Goal: Task Accomplishment & Management: Complete application form

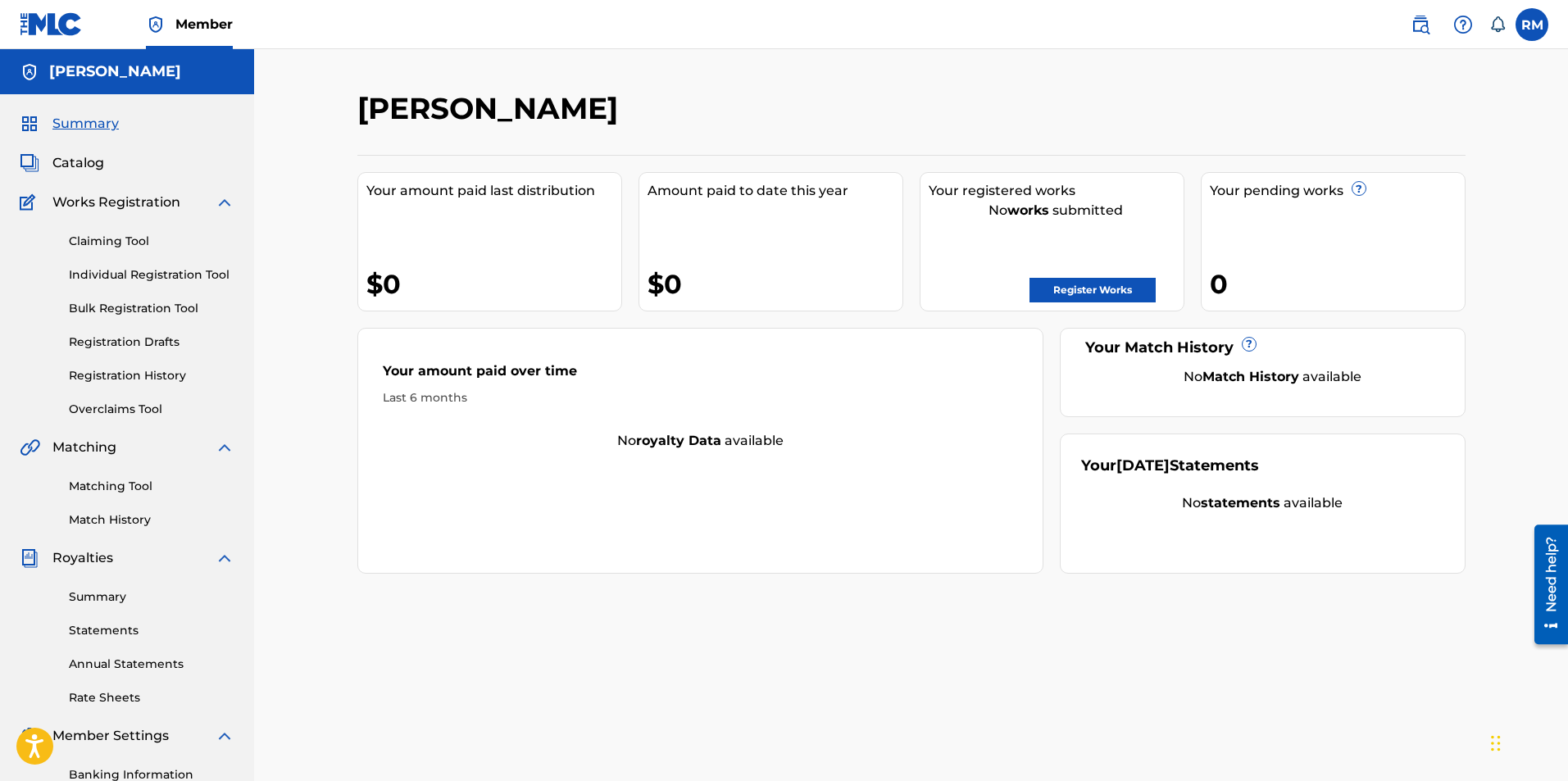
click at [70, 173] on div "Summary Catalog Works Registration Claiming Tool Individual Registration Tool B…" at bounding box center [126, 515] width 254 height 843
click at [98, 166] on span "Catalog" at bounding box center [78, 162] width 51 height 20
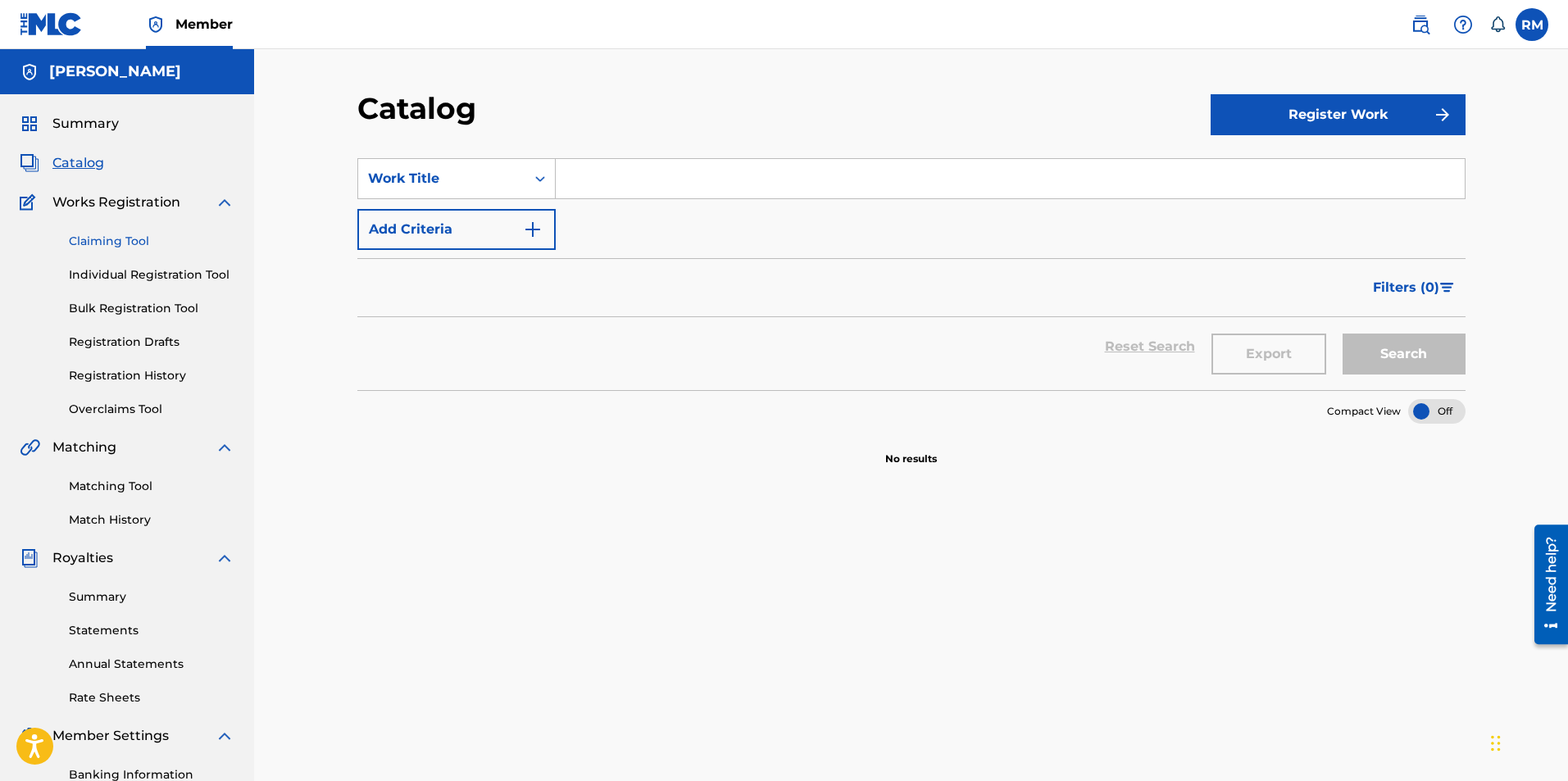
click at [111, 241] on link "Claiming Tool" at bounding box center [151, 241] width 165 height 17
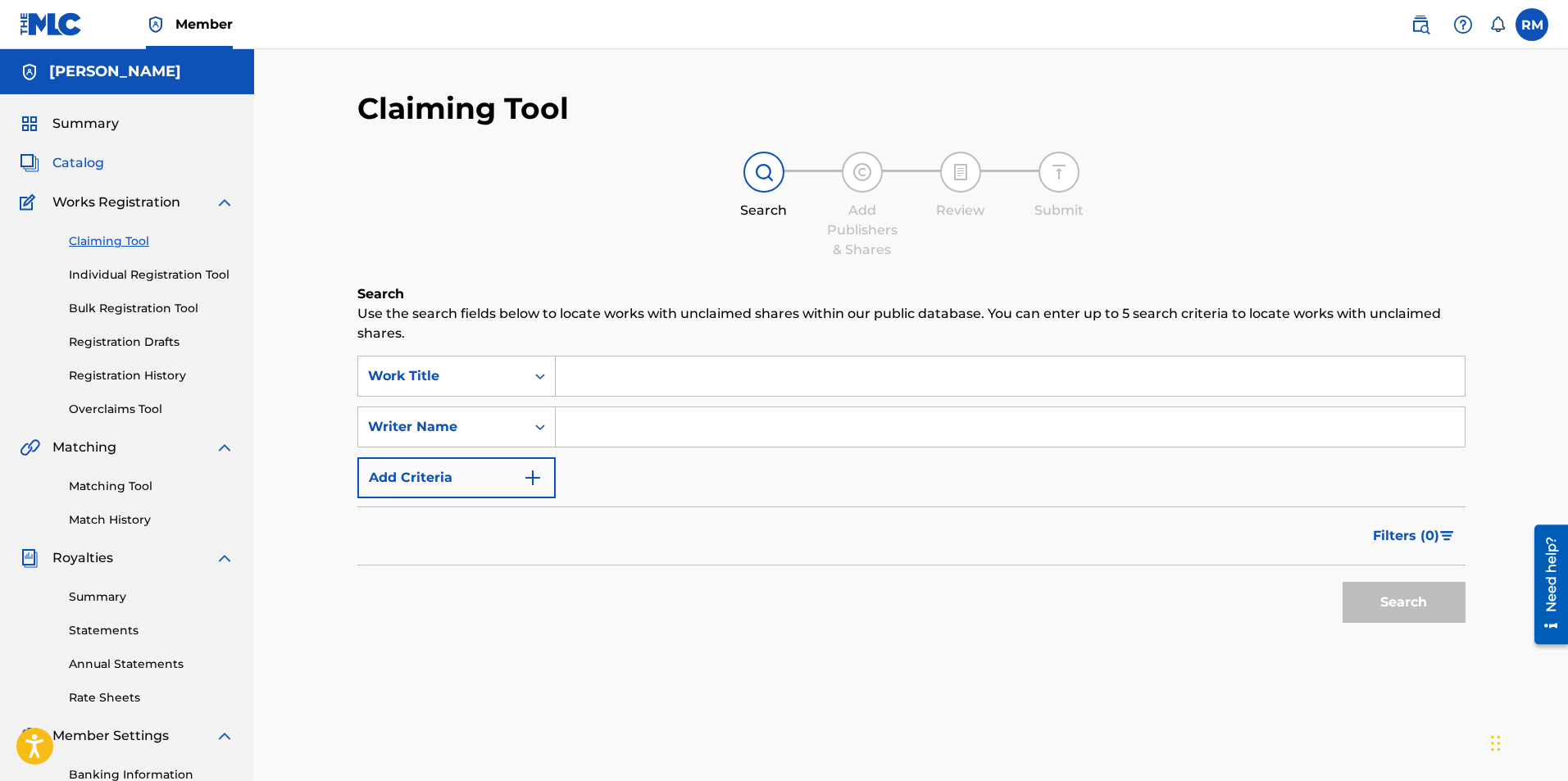
click at [86, 161] on span "Catalog" at bounding box center [78, 162] width 51 height 20
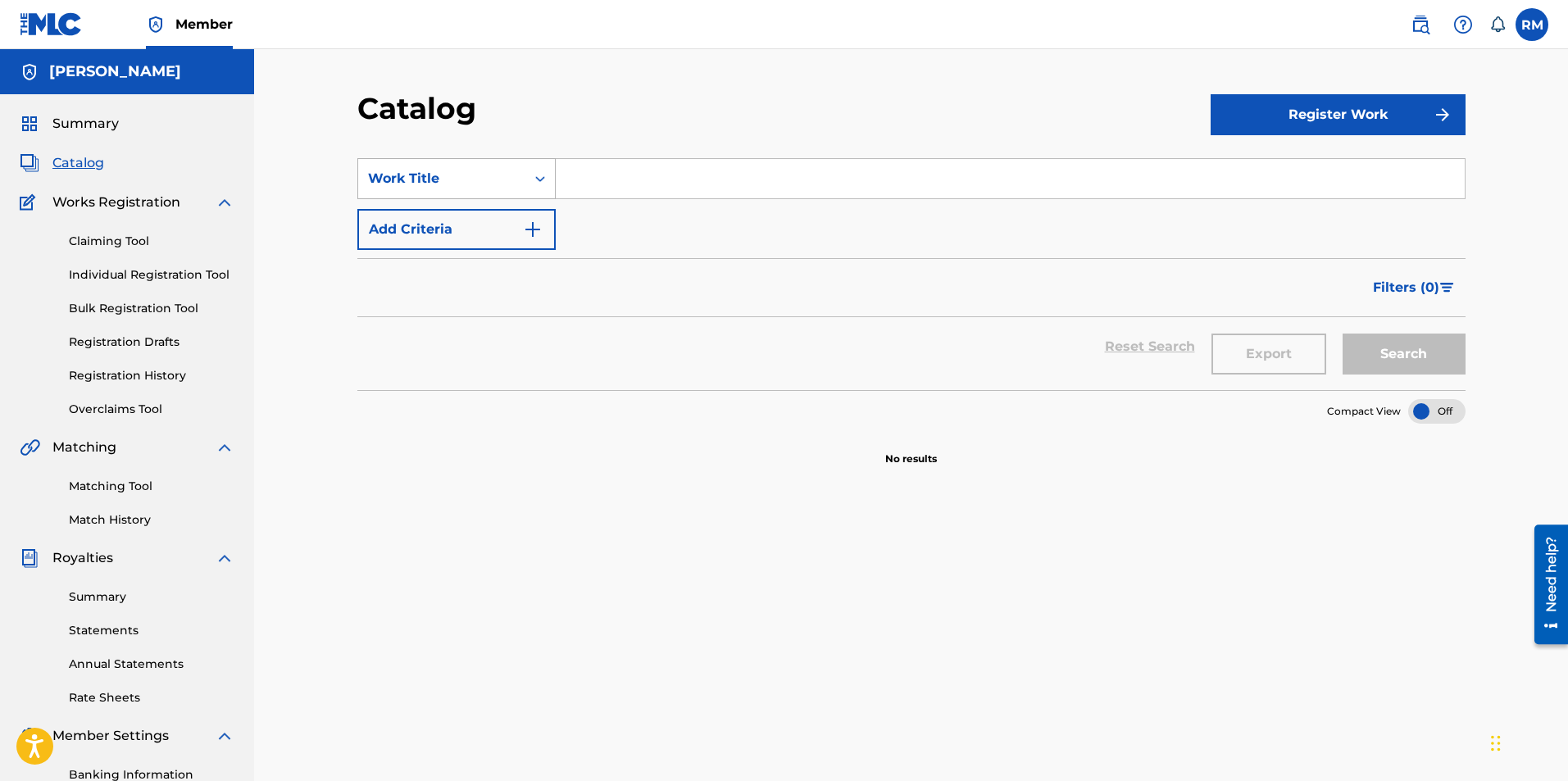
click at [533, 182] on icon "Search Form" at bounding box center [540, 178] width 16 height 16
click at [432, 220] on div "Writer Name" at bounding box center [456, 219] width 197 height 41
click at [563, 184] on input "Search Form" at bounding box center [1010, 178] width 908 height 39
click at [1343, 333] on button "Search" at bounding box center [1404, 353] width 123 height 41
drag, startPoint x: 669, startPoint y: 180, endPoint x: 555, endPoint y: 176, distance: 114.1
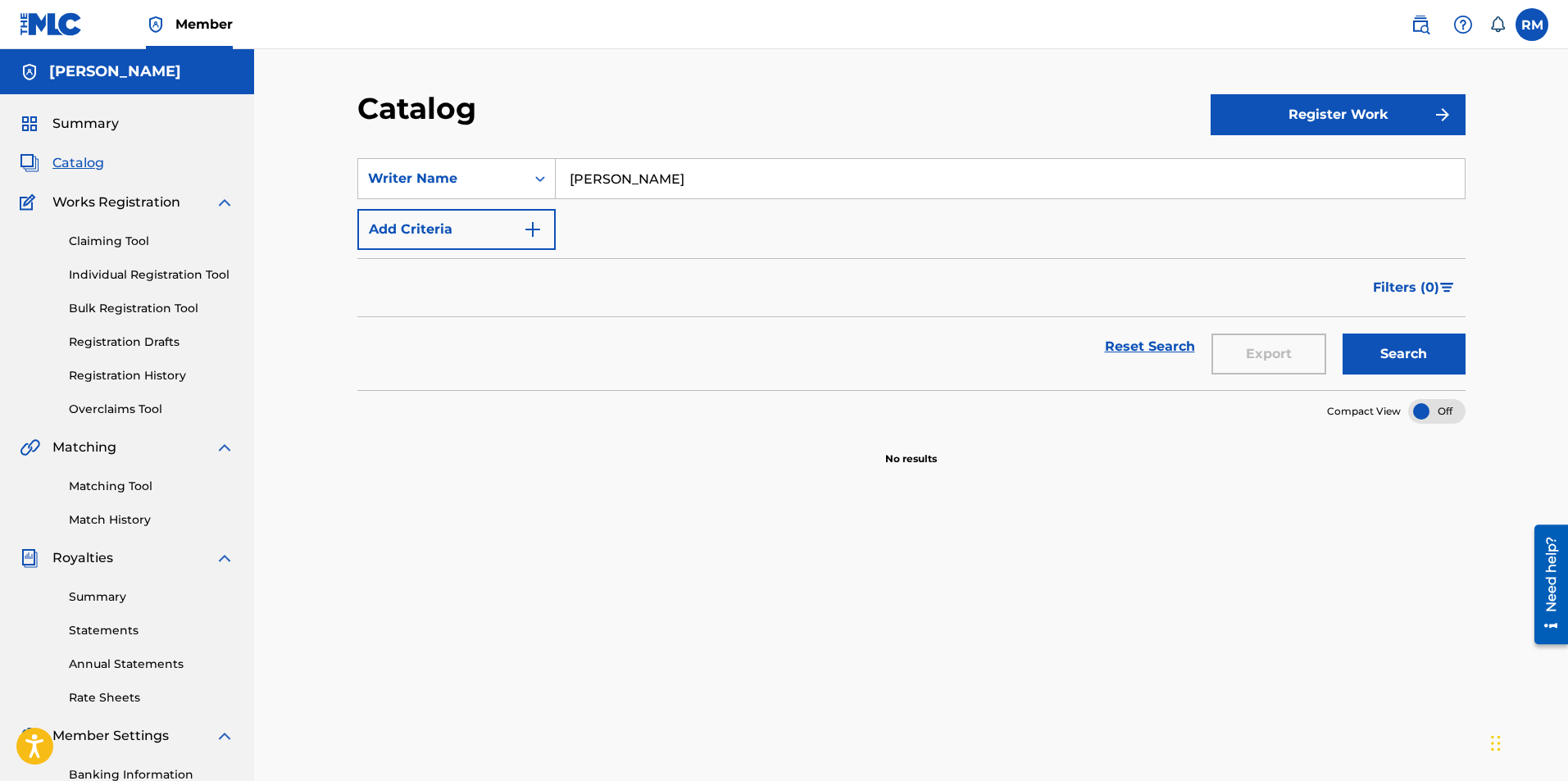
click at [556, 176] on input "[PERSON_NAME]" at bounding box center [1010, 178] width 908 height 39
type input "[PERSON_NAME]"
click at [1343, 333] on button "Search" at bounding box center [1404, 353] width 123 height 41
click at [84, 163] on span "Catalog" at bounding box center [78, 162] width 51 height 20
click at [90, 201] on span "Works Registration" at bounding box center [116, 202] width 128 height 20
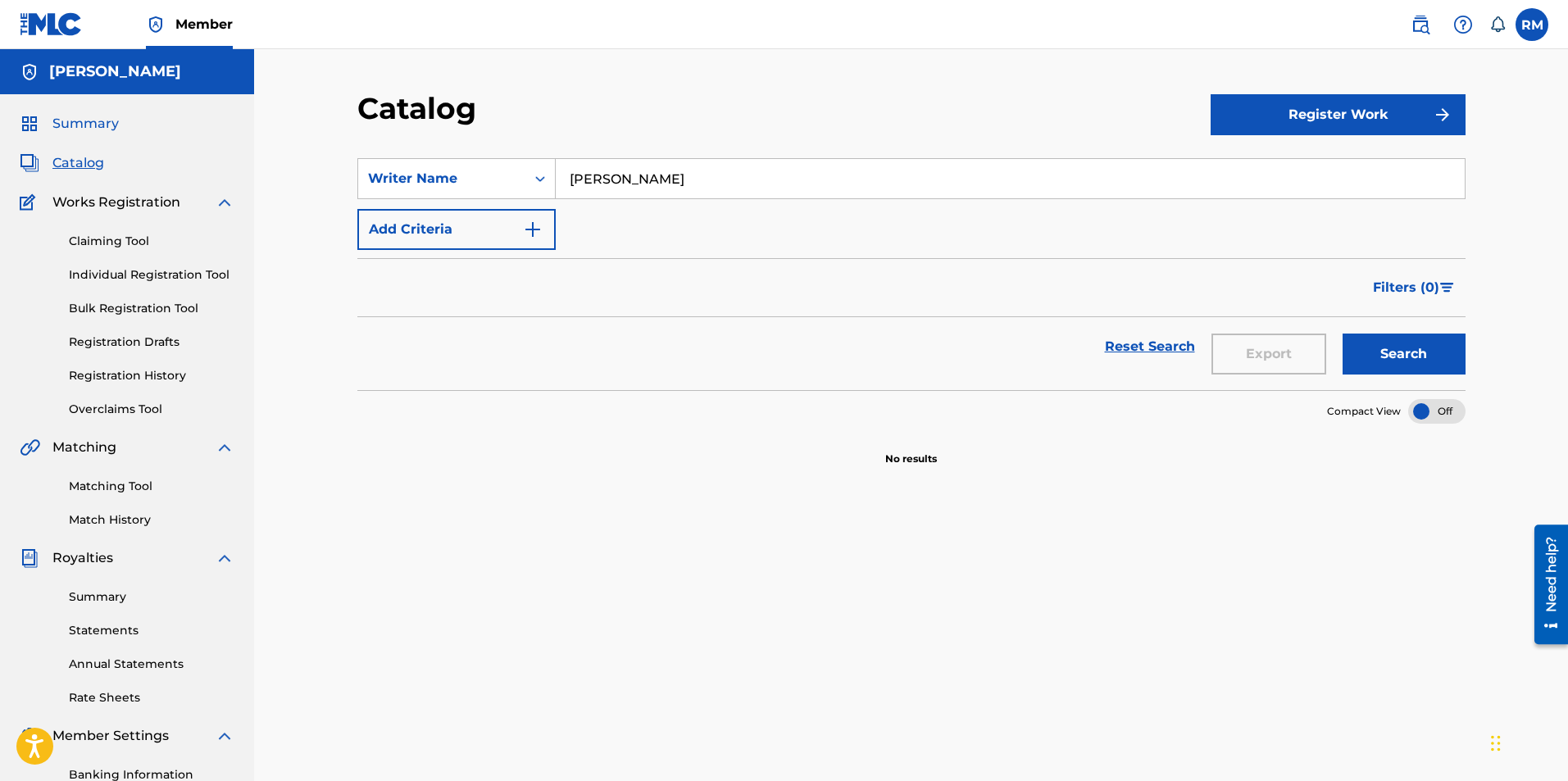
click at [86, 120] on span "Summary" at bounding box center [86, 124] width 67 height 20
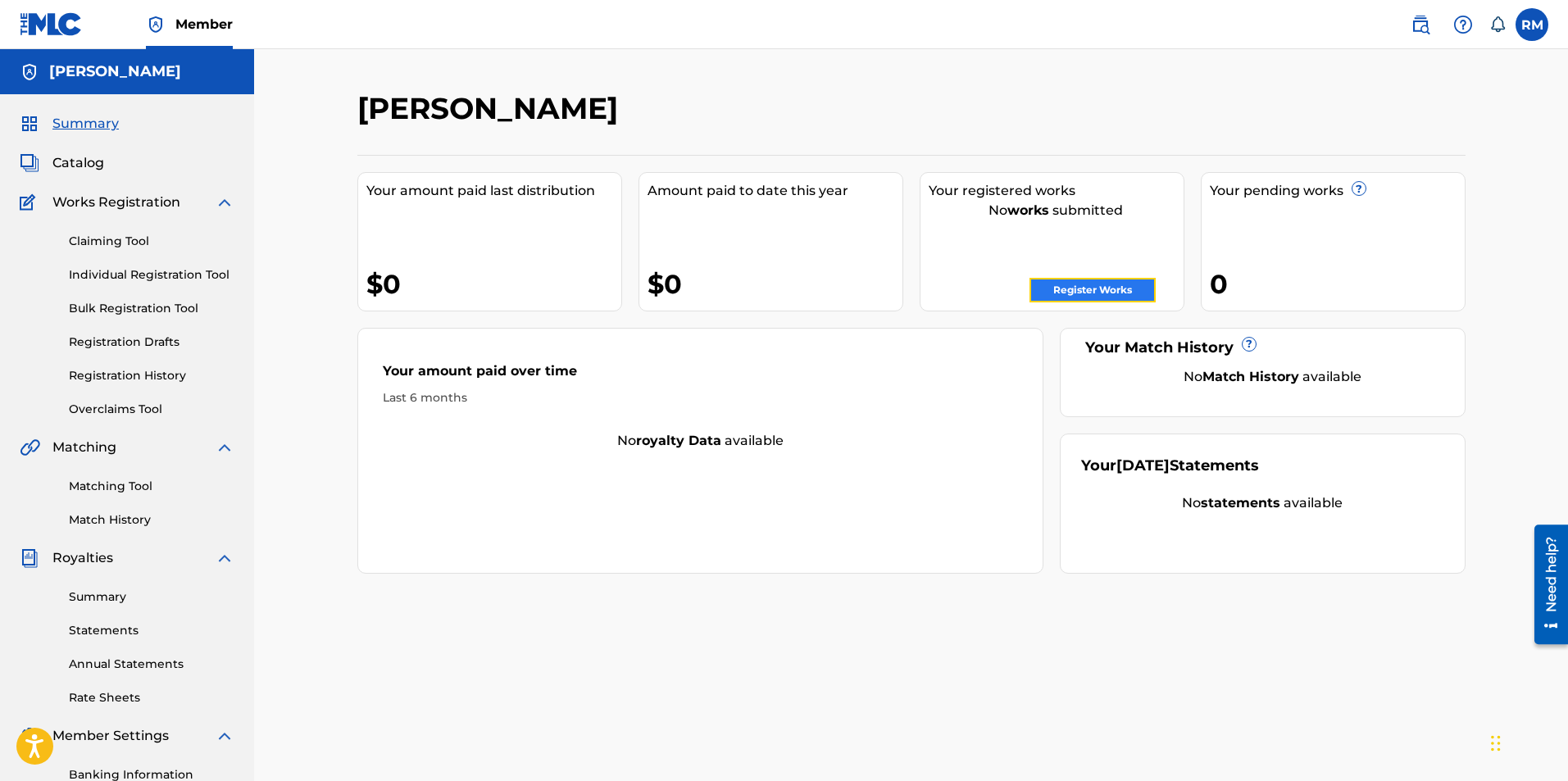
click at [1094, 292] on link "Register Works" at bounding box center [1092, 290] width 126 height 25
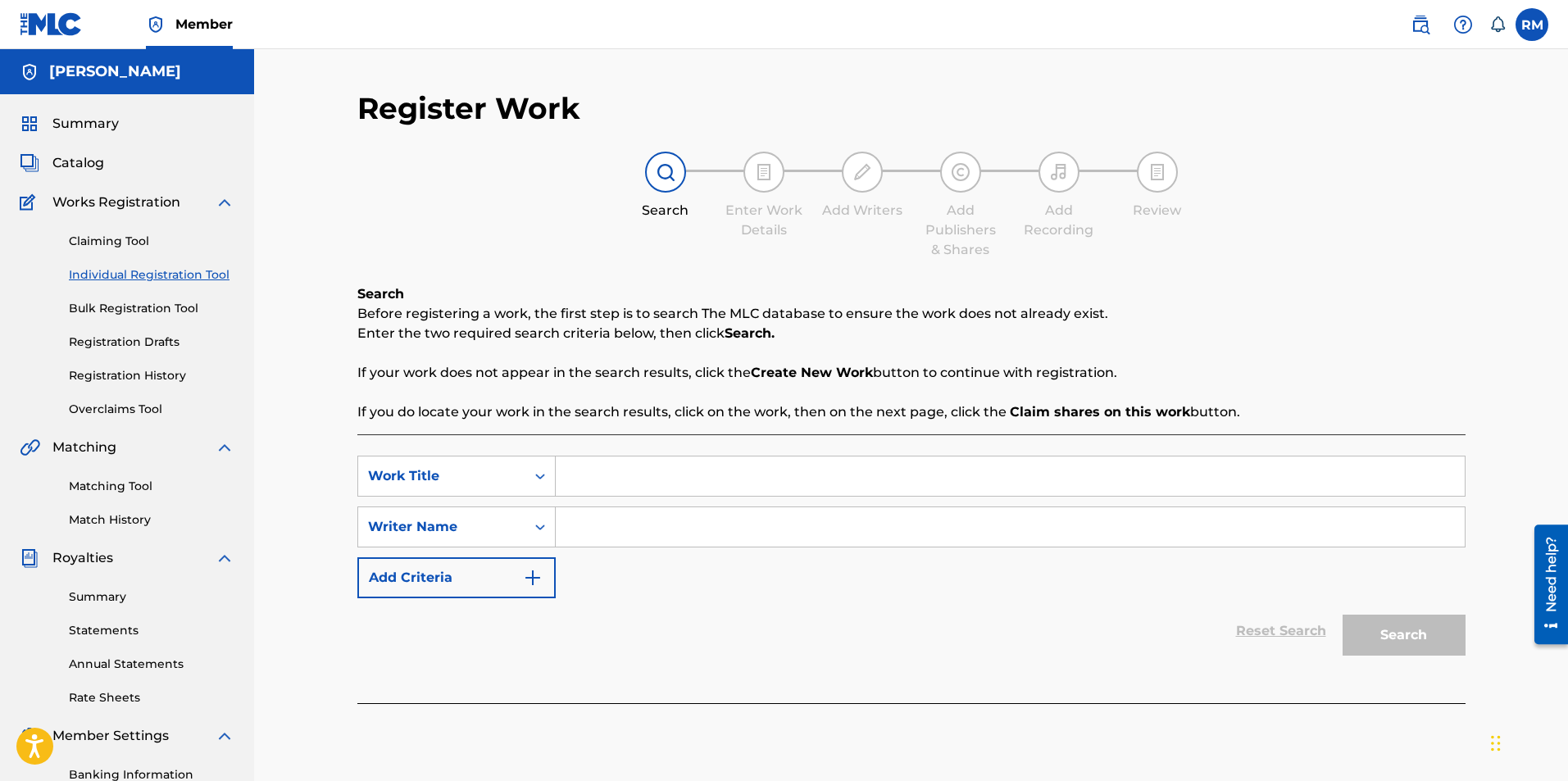
click at [1373, 250] on div "Search Enter Work Details Add Writers Add Publishers & Shares Add Recording Rev…" at bounding box center [911, 206] width 1108 height 108
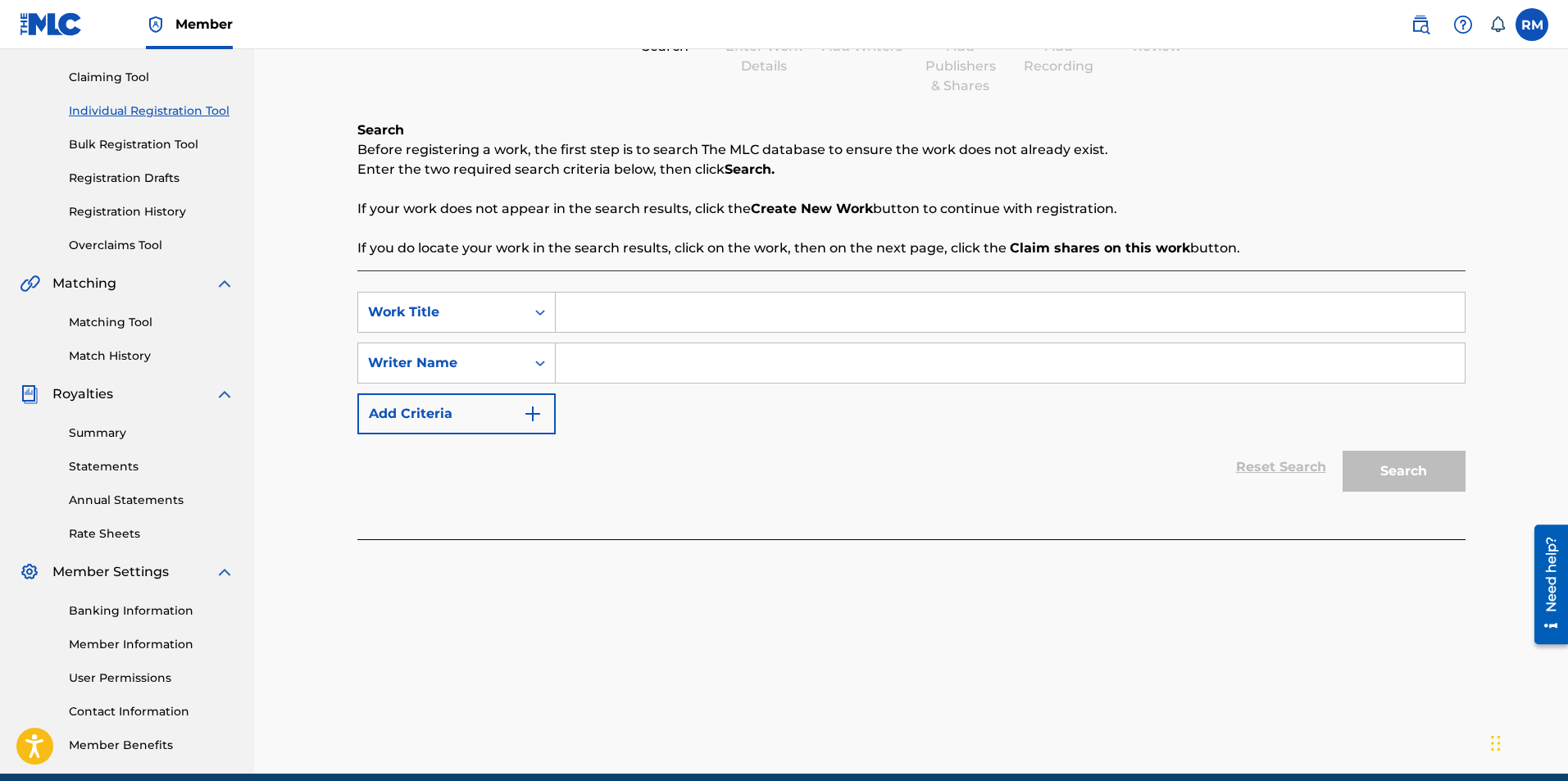
scroll to position [236, 0]
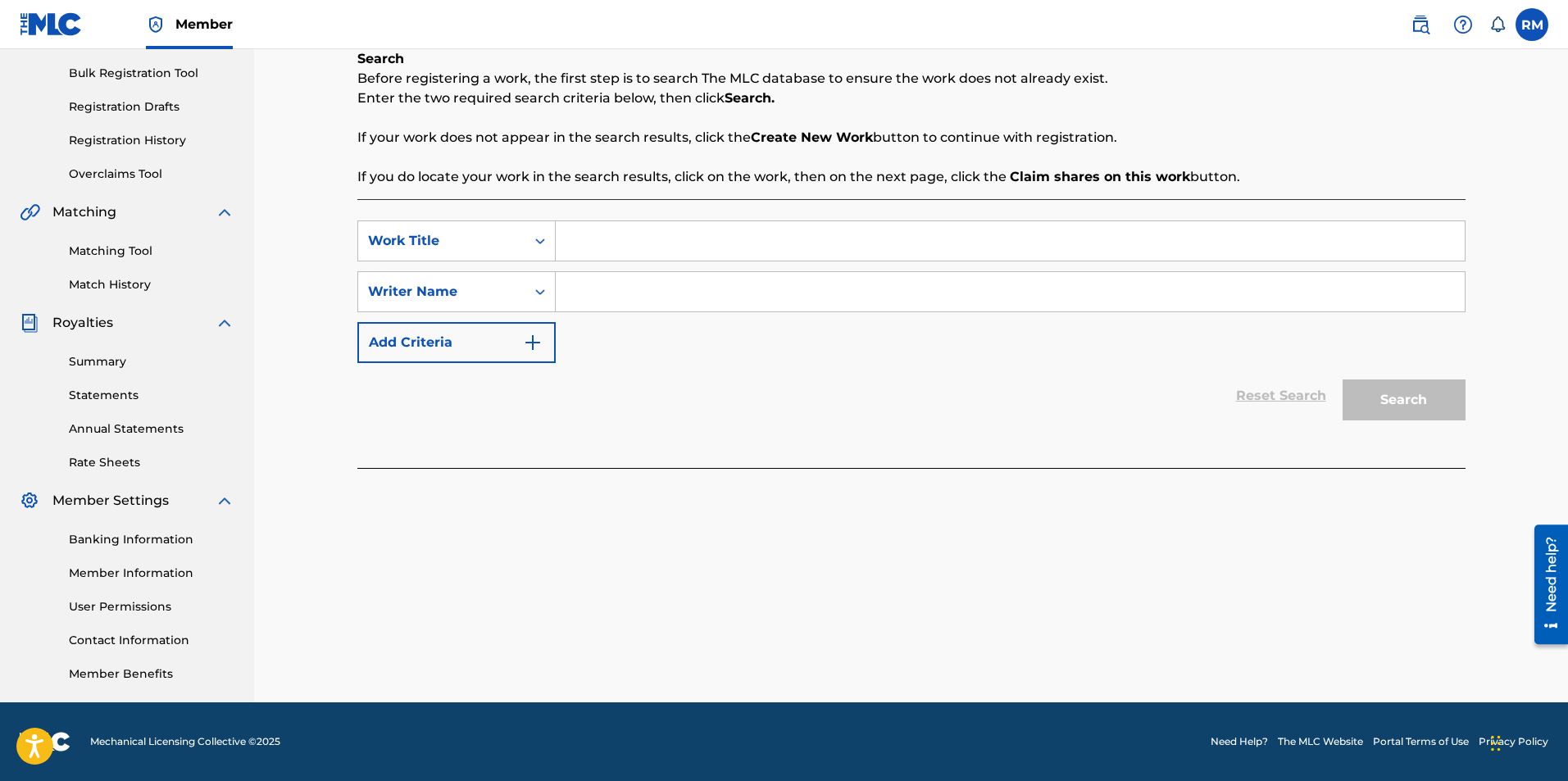
click at [570, 249] on input "Search Form" at bounding box center [1010, 240] width 908 height 39
type input "sleep II"
click at [583, 292] on input "Search Form" at bounding box center [1010, 291] width 908 height 39
type input "[PERSON_NAME]"
click at [1391, 404] on button "Search" at bounding box center [1404, 399] width 123 height 41
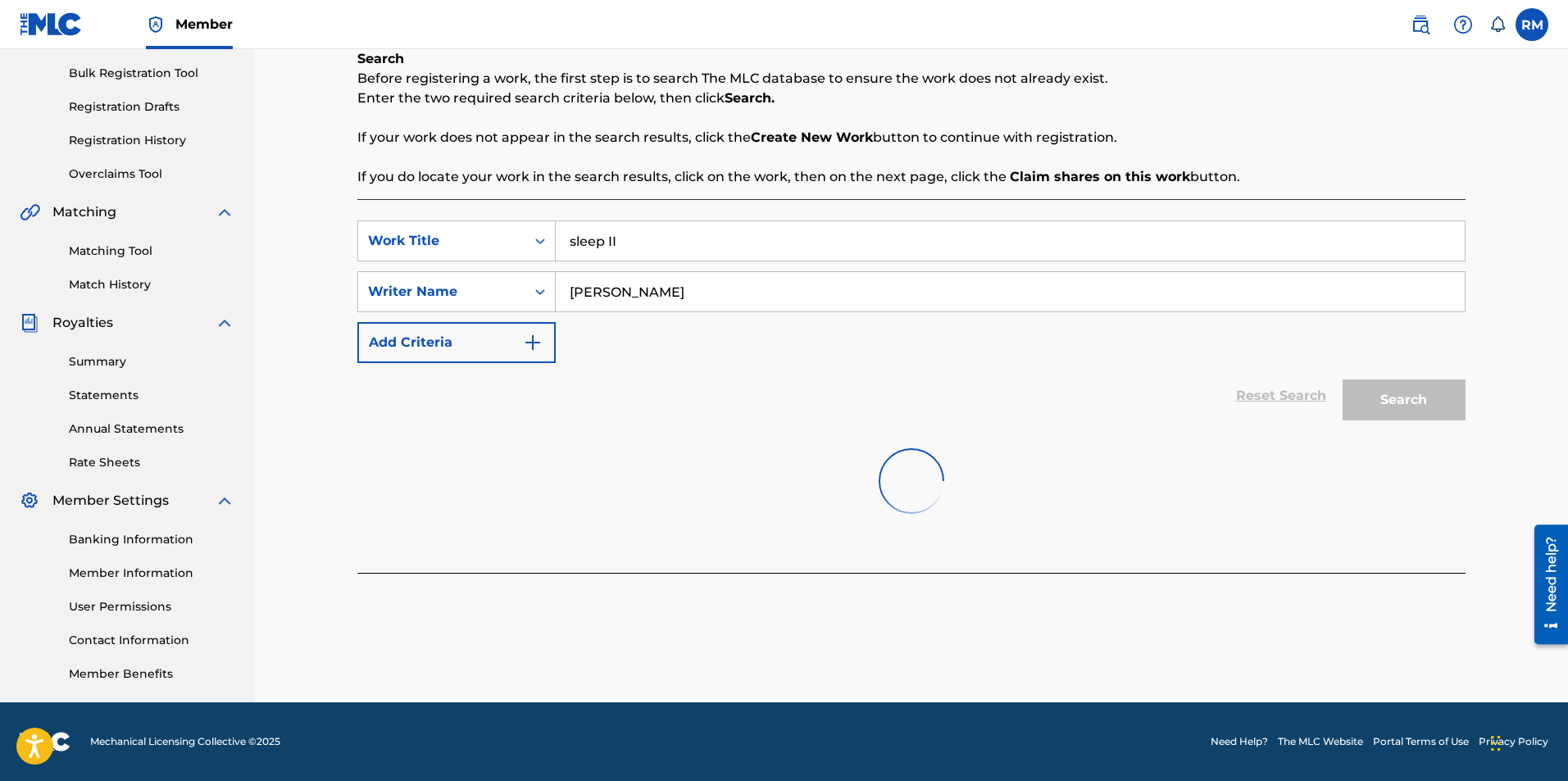
click at [574, 247] on input "sleep II" at bounding box center [1010, 240] width 908 height 39
type input "Sleep II"
click at [672, 249] on input "Sleep II" at bounding box center [1010, 240] width 908 height 39
click at [918, 551] on div "SearchWithCriteria130aa68f-11f8-4cd1-a016-542031f629dc Work Title Sleep II Sear…" at bounding box center [911, 386] width 1108 height 373
click at [795, 300] on input "[PERSON_NAME]" at bounding box center [1010, 291] width 908 height 39
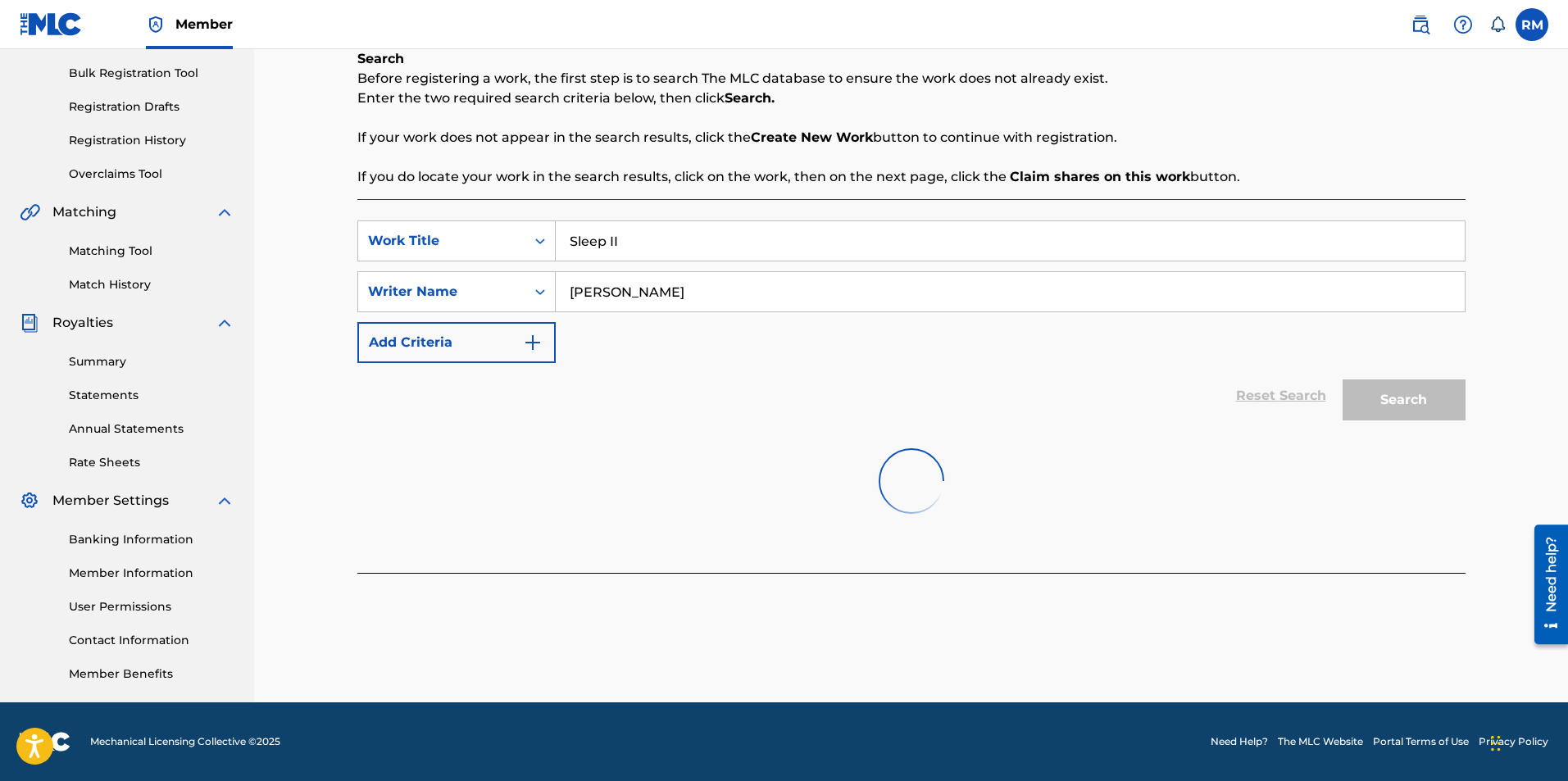
click at [947, 500] on div at bounding box center [911, 481] width 1108 height 105
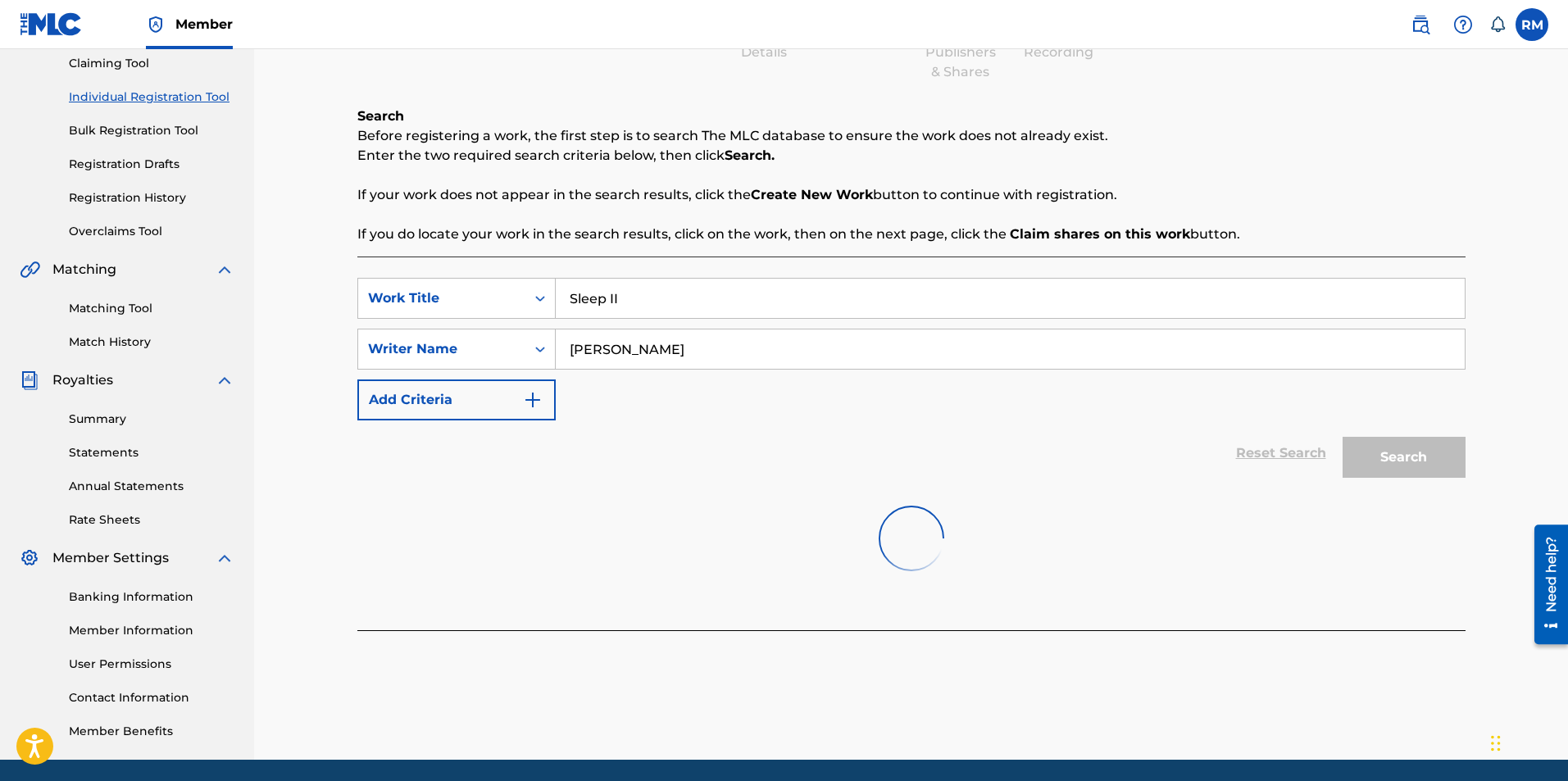
scroll to position [0, 0]
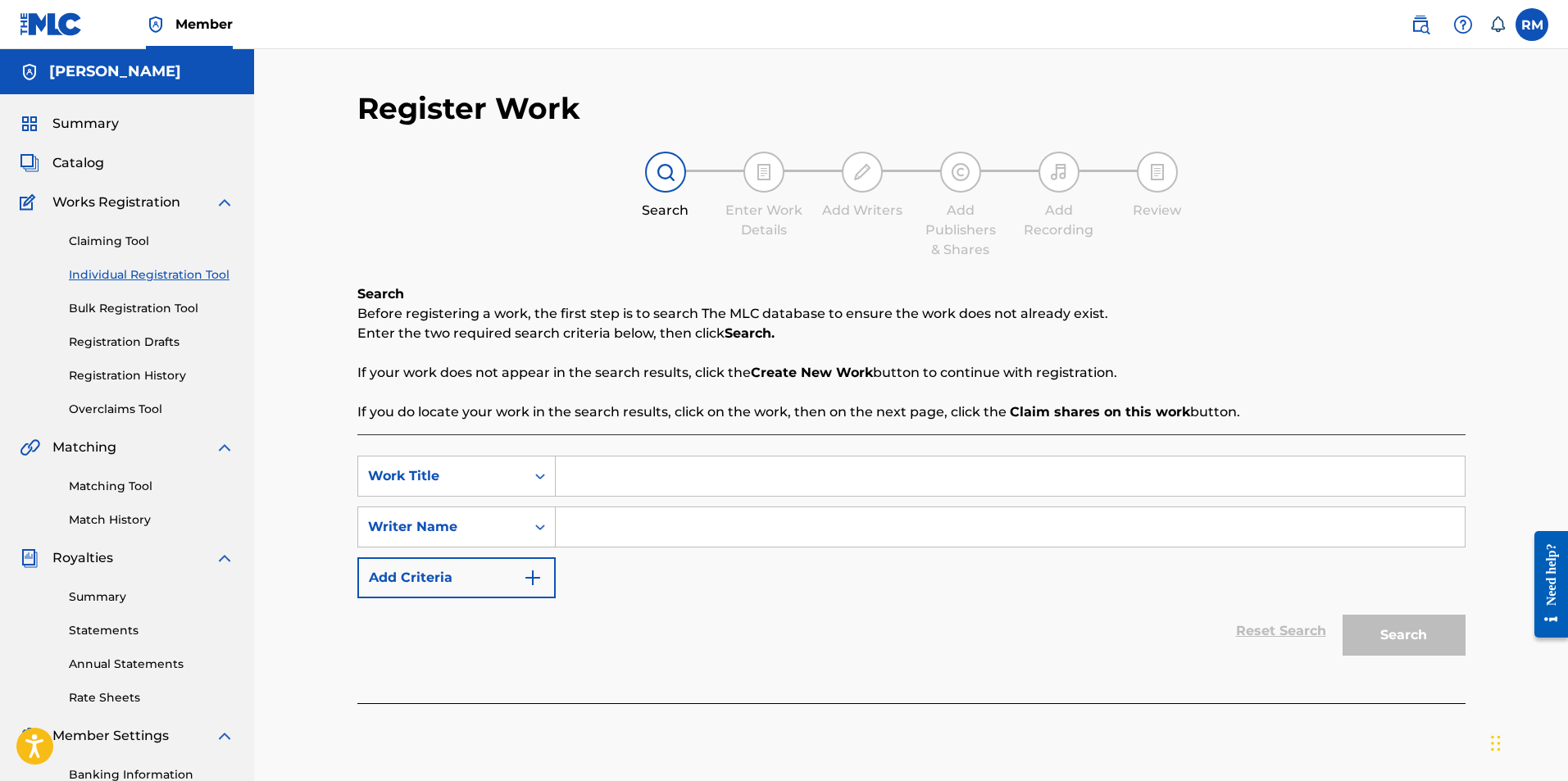
click at [669, 473] on input "Search Form" at bounding box center [1010, 475] width 908 height 39
click at [669, 473] on input "Sleep" at bounding box center [1010, 475] width 908 height 39
type input "Sleep II"
click at [626, 533] on input "Search Form" at bounding box center [1010, 526] width 908 height 39
type input "[PERSON_NAME]"
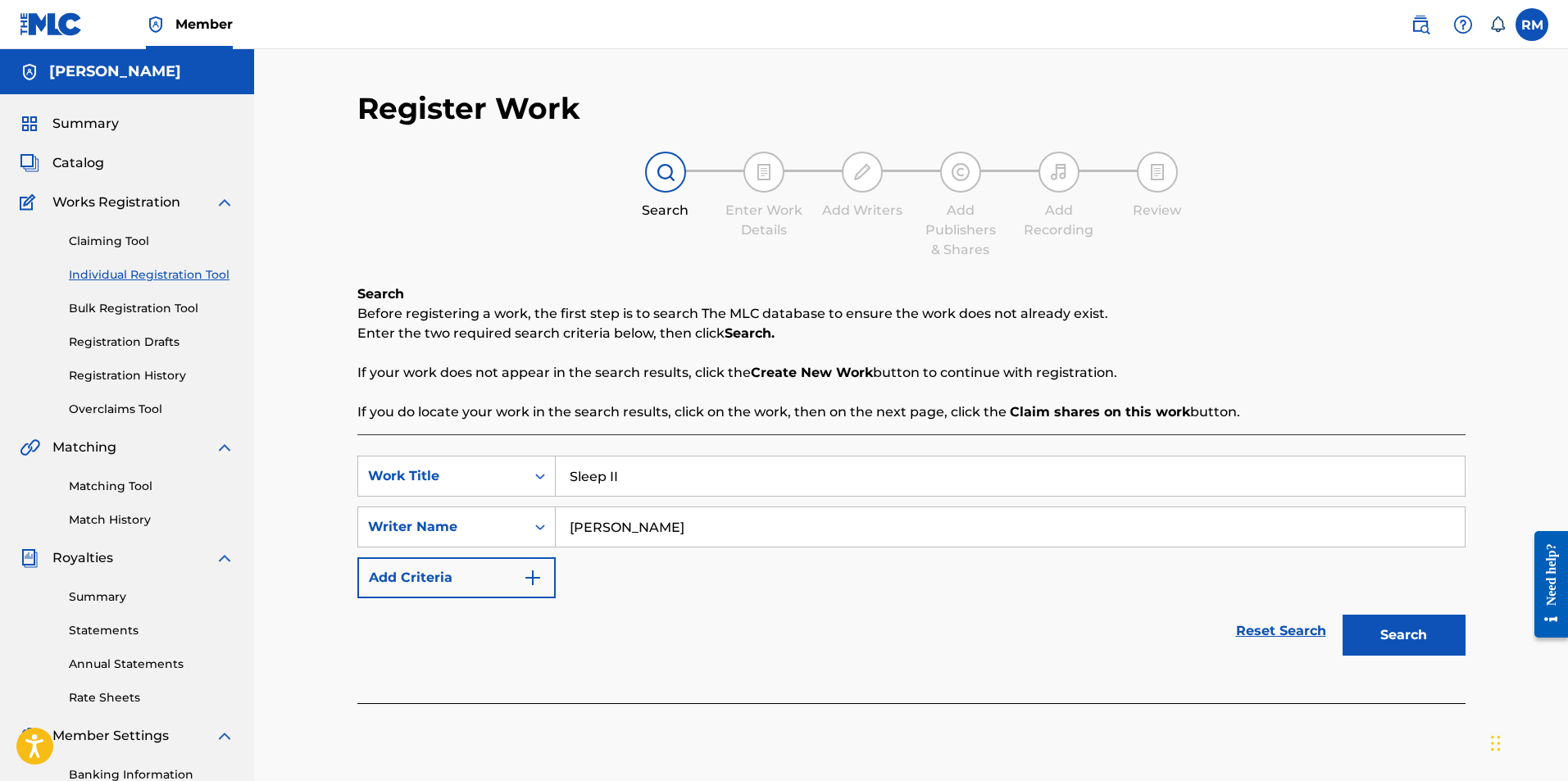
click at [1343, 615] on button "Search" at bounding box center [1404, 635] width 123 height 41
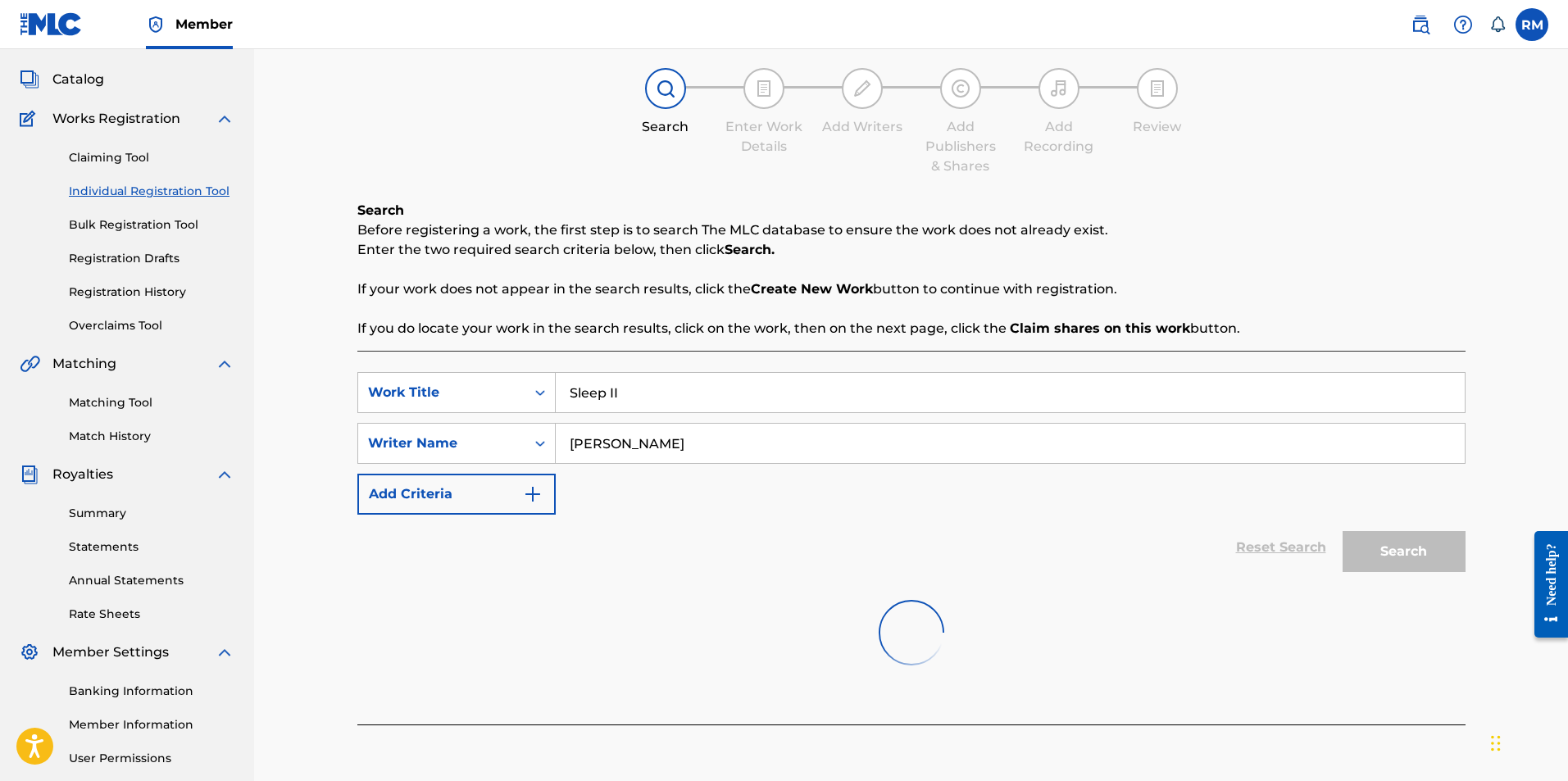
scroll to position [163, 0]
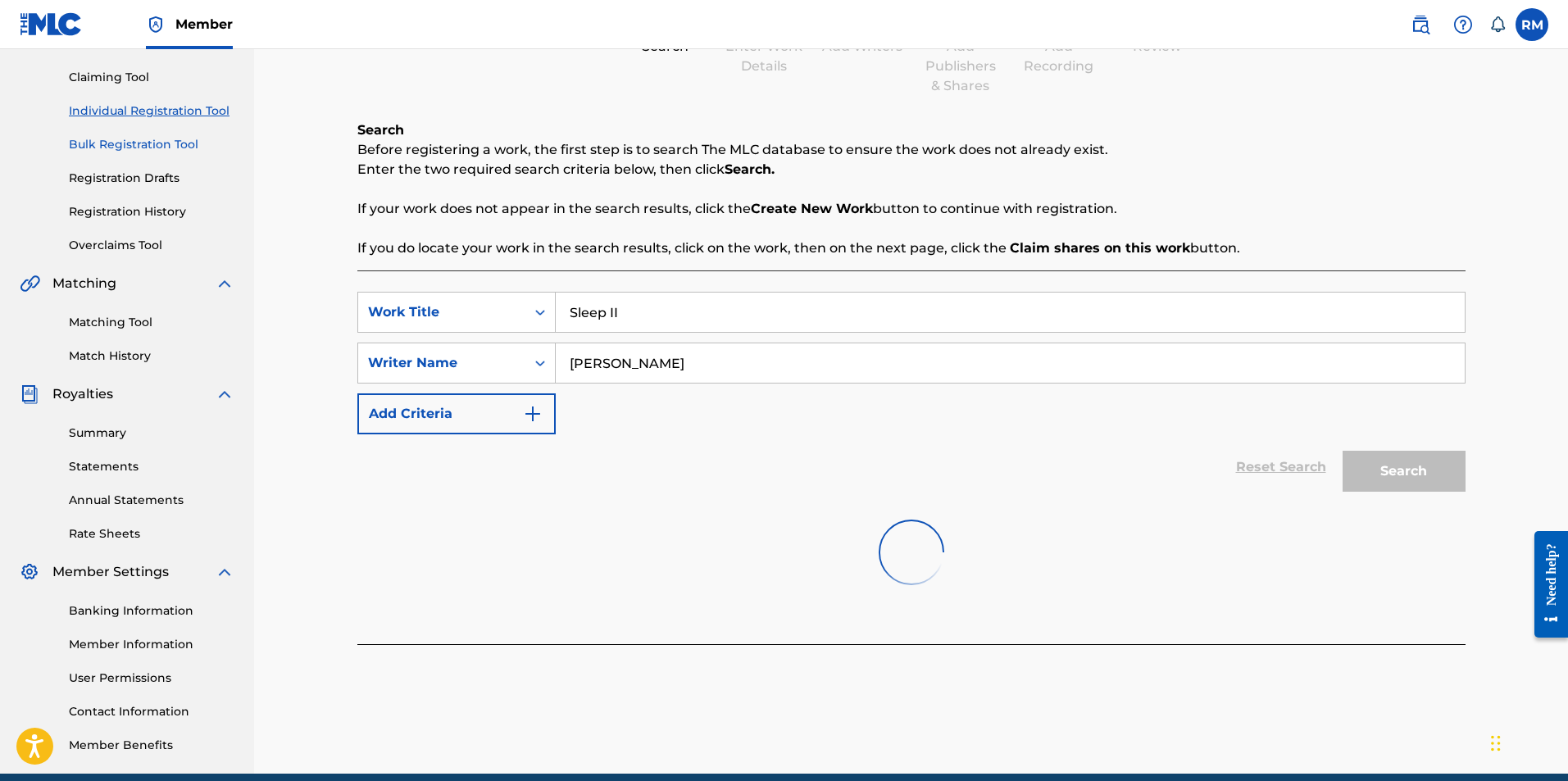
click at [166, 146] on link "Bulk Registration Tool" at bounding box center [151, 144] width 165 height 17
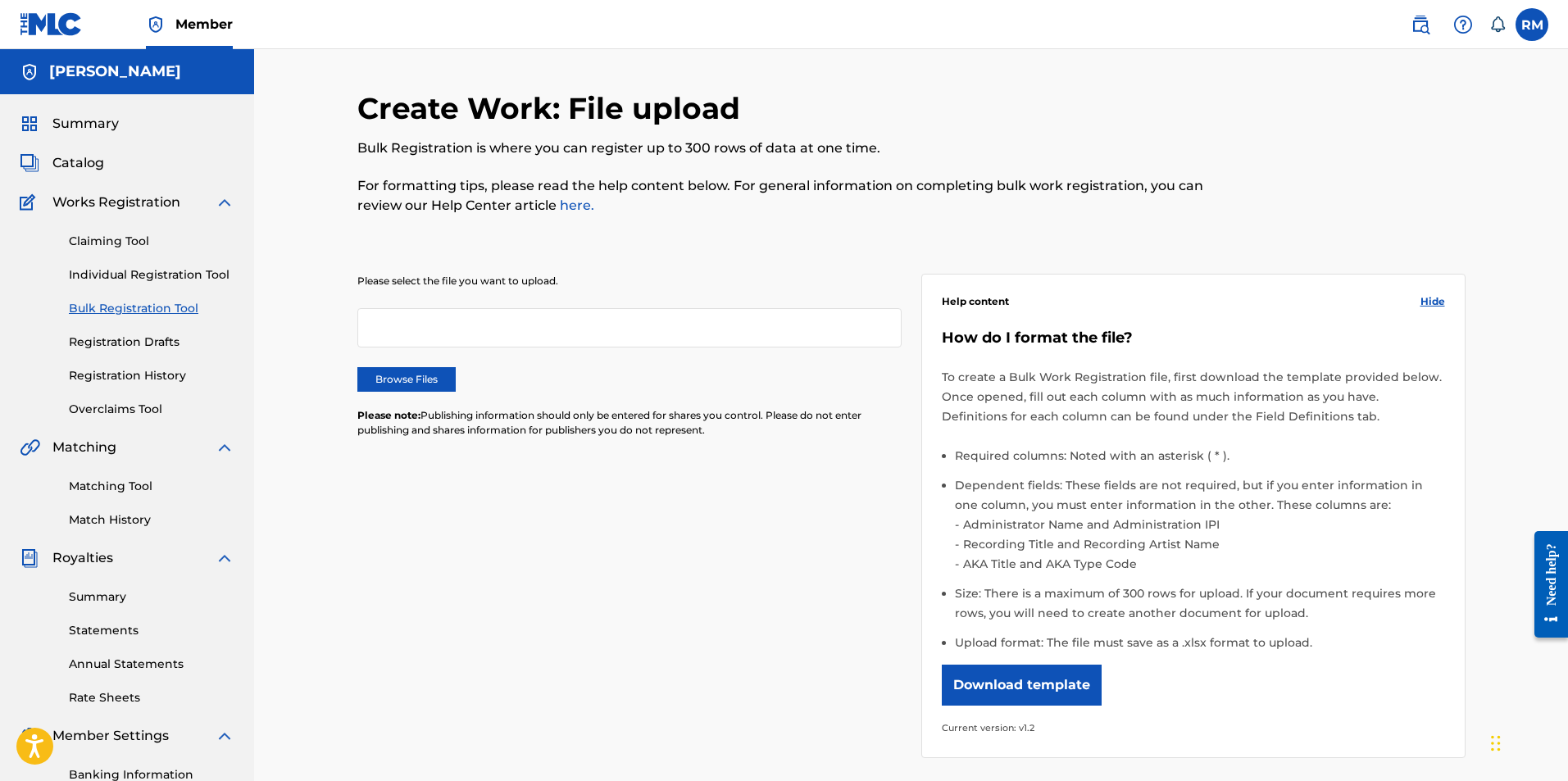
click at [1411, 200] on div at bounding box center [1338, 162] width 255 height 144
click at [75, 169] on span "Catalog" at bounding box center [78, 162] width 51 height 20
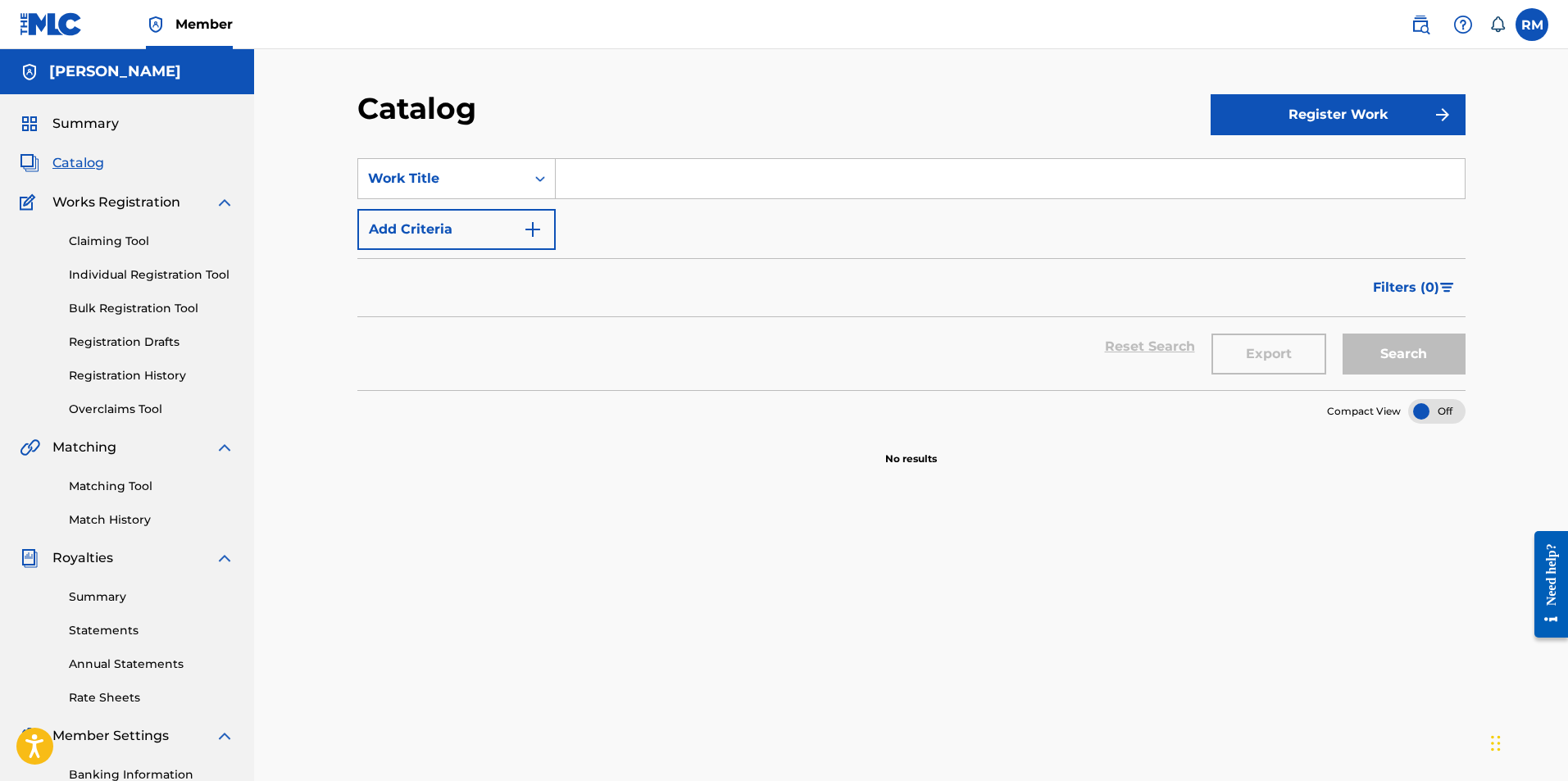
click at [99, 201] on span "Works Registration" at bounding box center [116, 202] width 128 height 20
click at [90, 126] on span "Summary" at bounding box center [86, 124] width 67 height 20
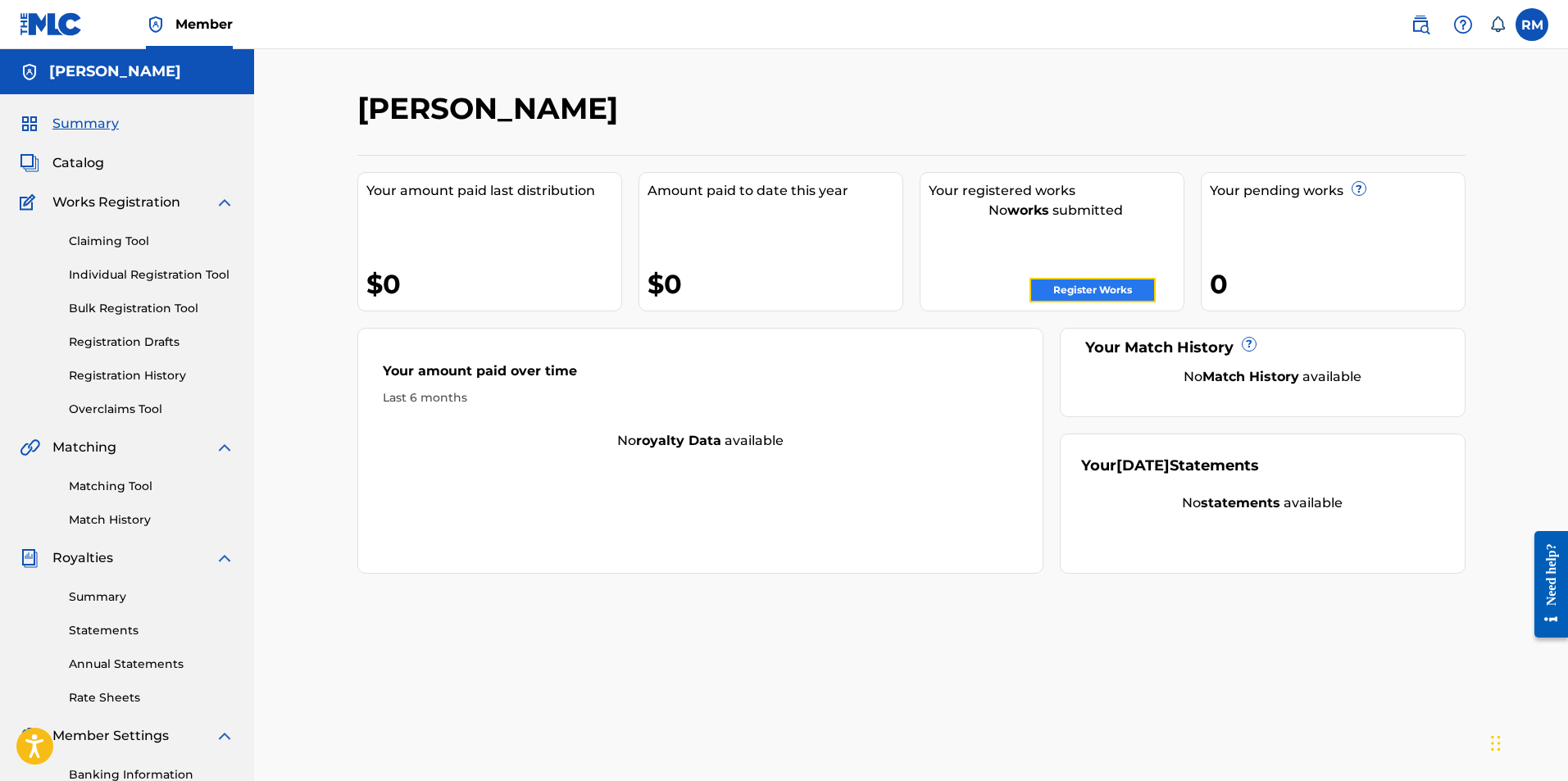
click at [1098, 288] on link "Register Works" at bounding box center [1092, 290] width 126 height 25
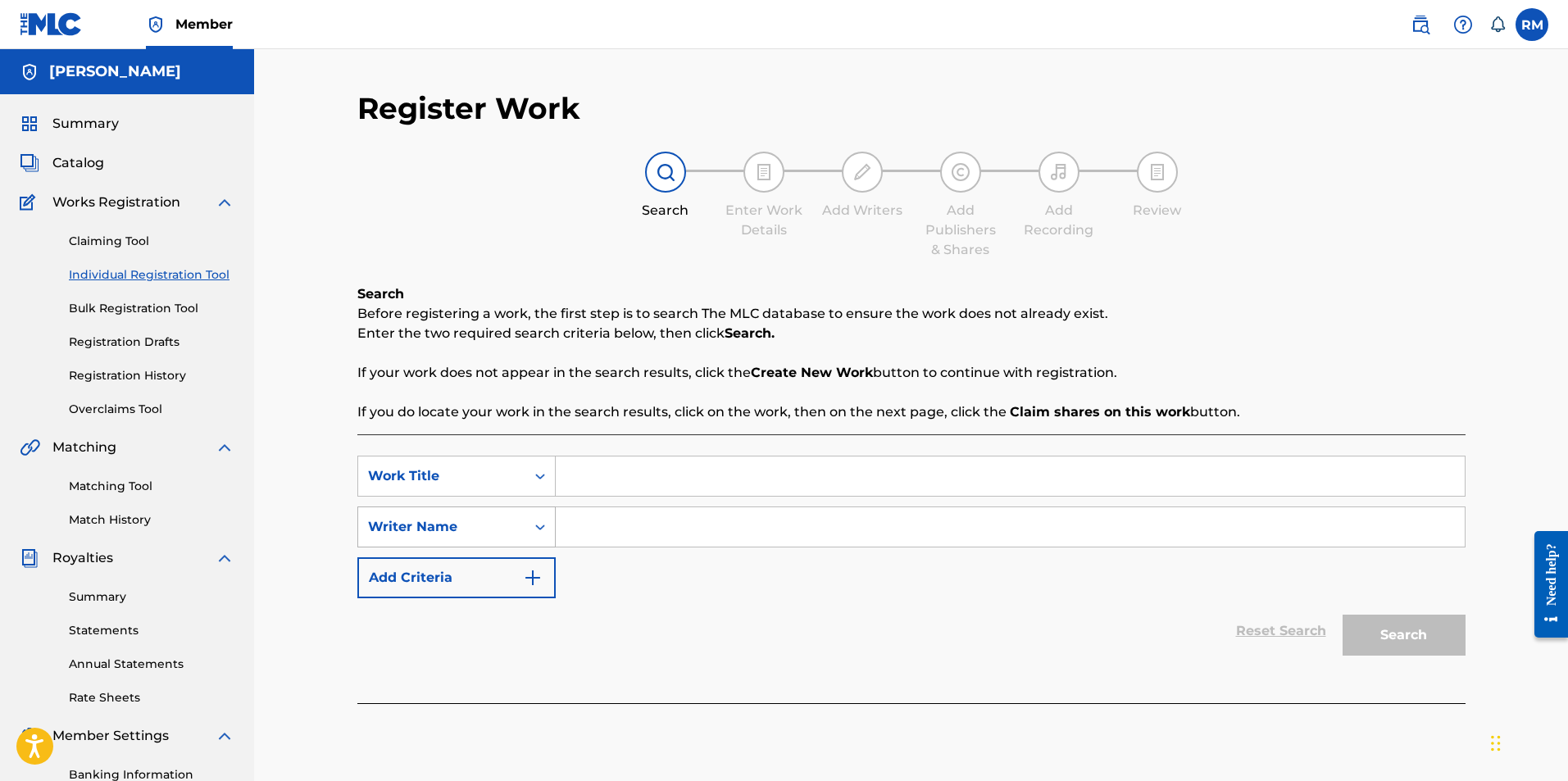
click at [535, 526] on icon "Search Form" at bounding box center [540, 526] width 16 height 16
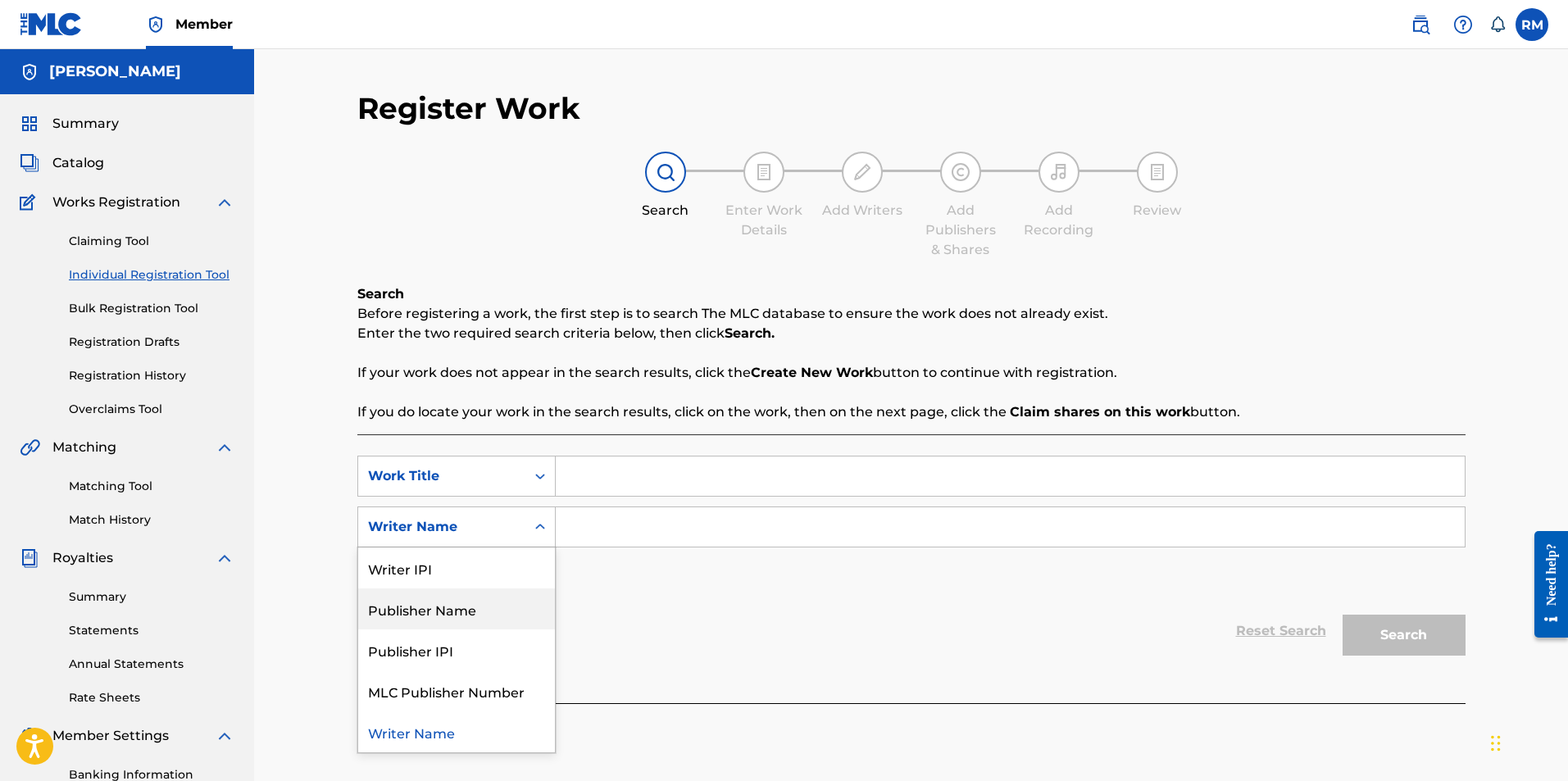
click at [482, 611] on div "Publisher Name" at bounding box center [456, 608] width 197 height 41
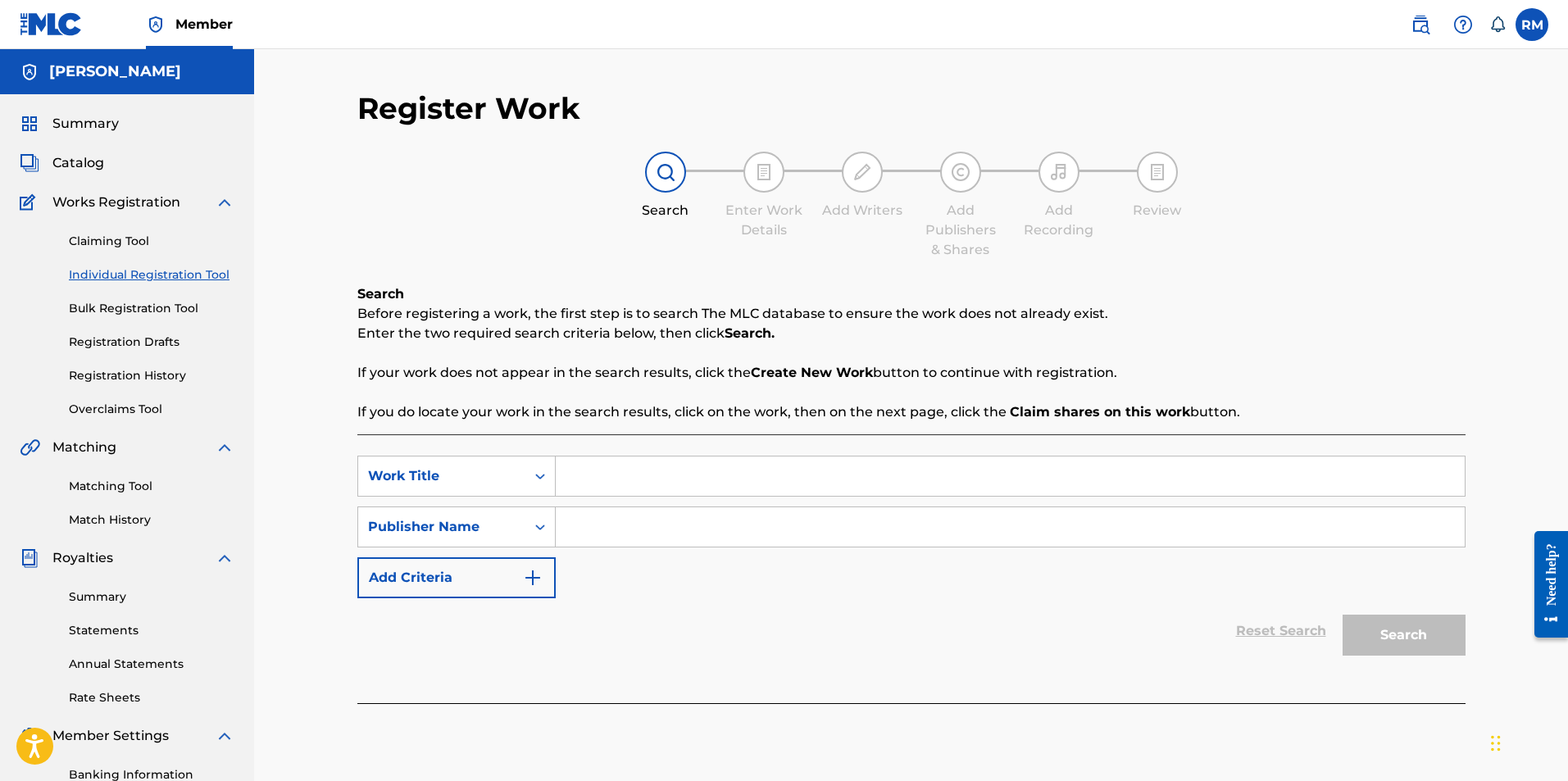
click at [583, 526] on input "Search Form" at bounding box center [1010, 526] width 908 height 39
type input "Ryan Marvel Music"
click at [641, 477] on input "Search Form" at bounding box center [1010, 475] width 908 height 39
type input "Apology"
click at [1419, 635] on button "Search" at bounding box center [1404, 635] width 123 height 41
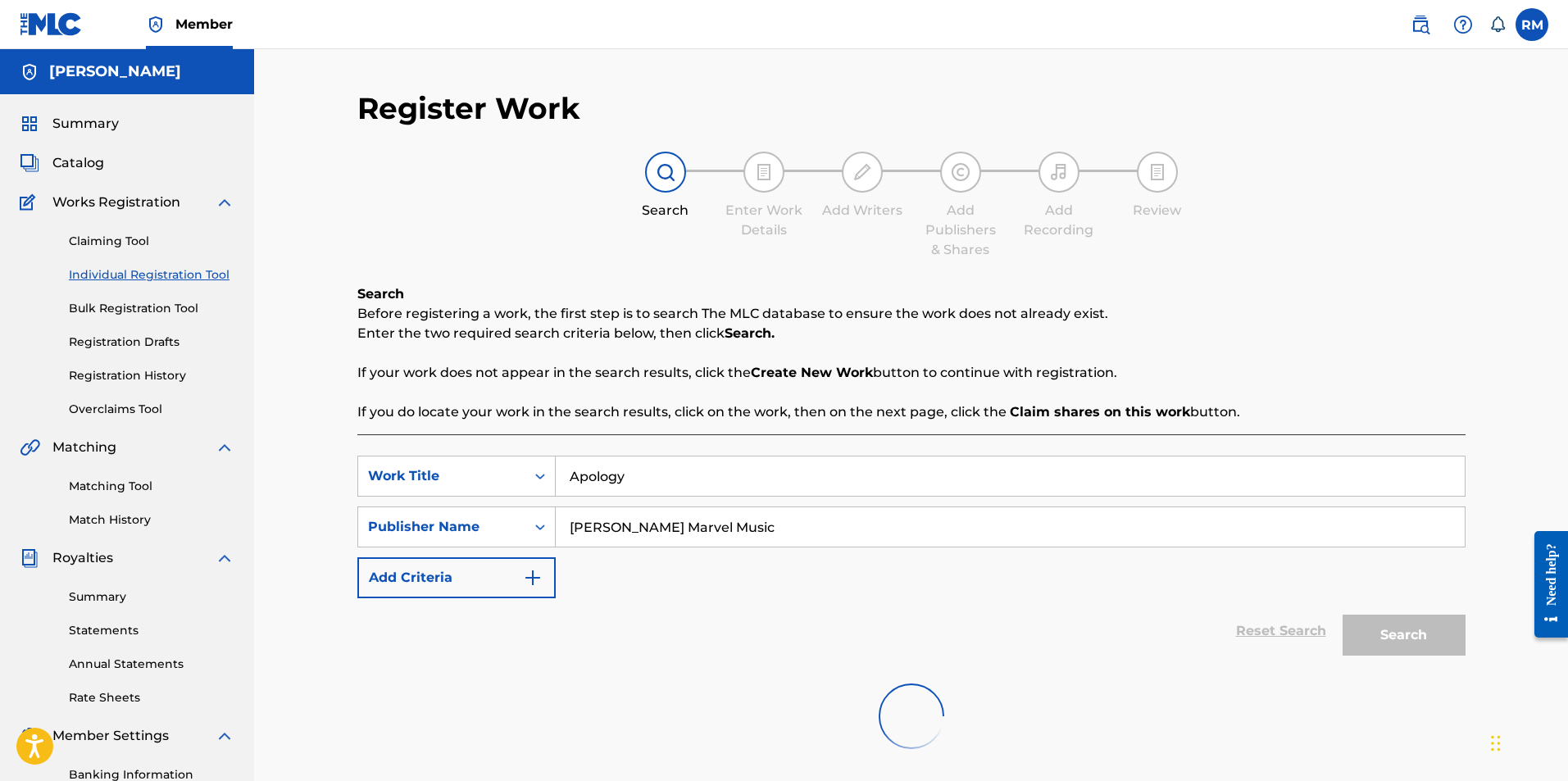
click at [1391, 298] on div "Search Before registering a work, the first step is to search The MLC database …" at bounding box center [911, 352] width 1108 height 138
click at [1529, 21] on label at bounding box center [1532, 25] width 32 height 32
click at [1532, 25] on input "RM Ryan Marvel ryan@ryanmarvel.com Notification Preferences Profile Log out" at bounding box center [1532, 25] width 0 height 0
click at [1379, 200] on link "Profile" at bounding box center [1370, 204] width 32 height 15
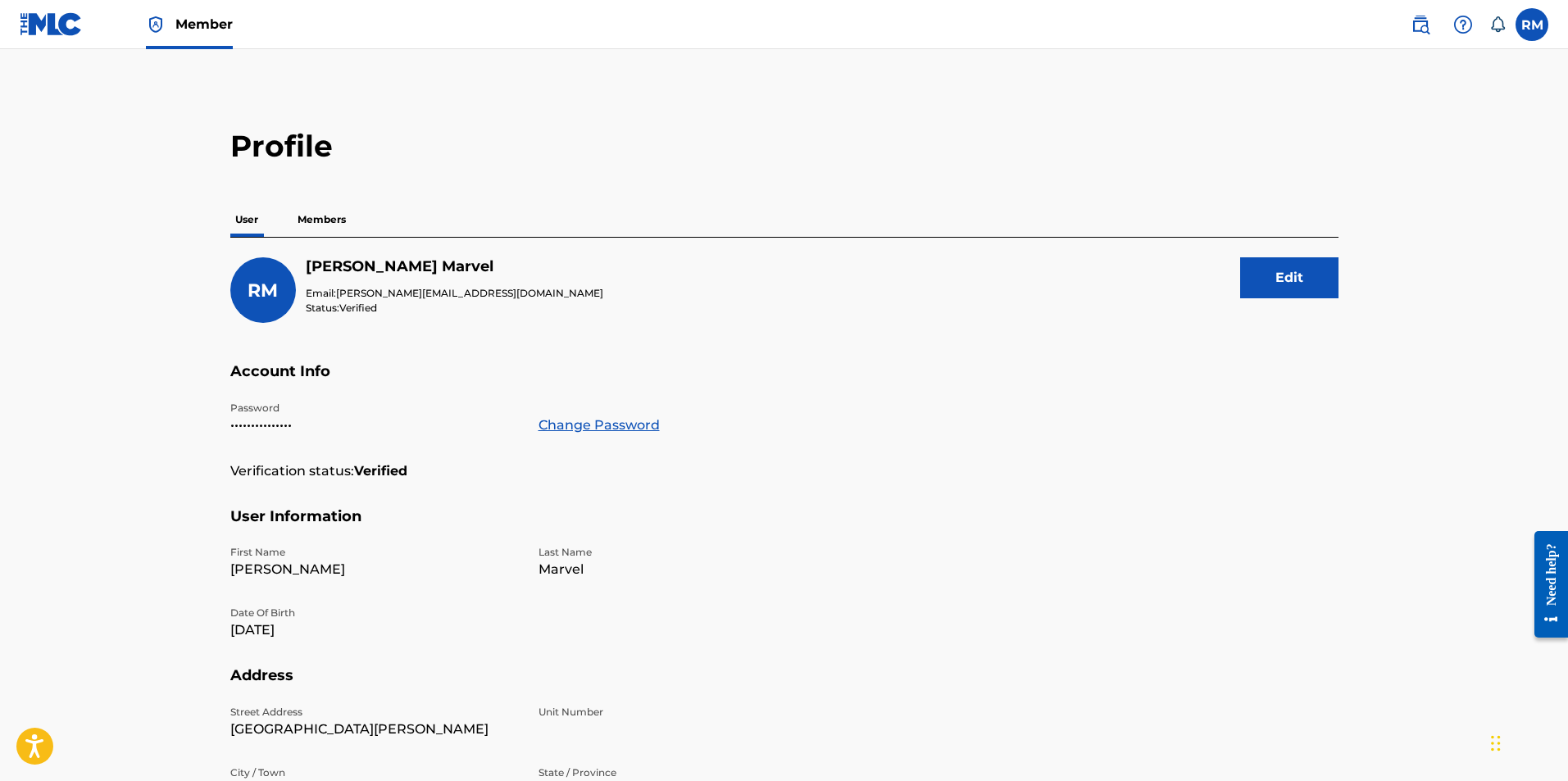
click at [323, 216] on p "Members" at bounding box center [321, 219] width 58 height 34
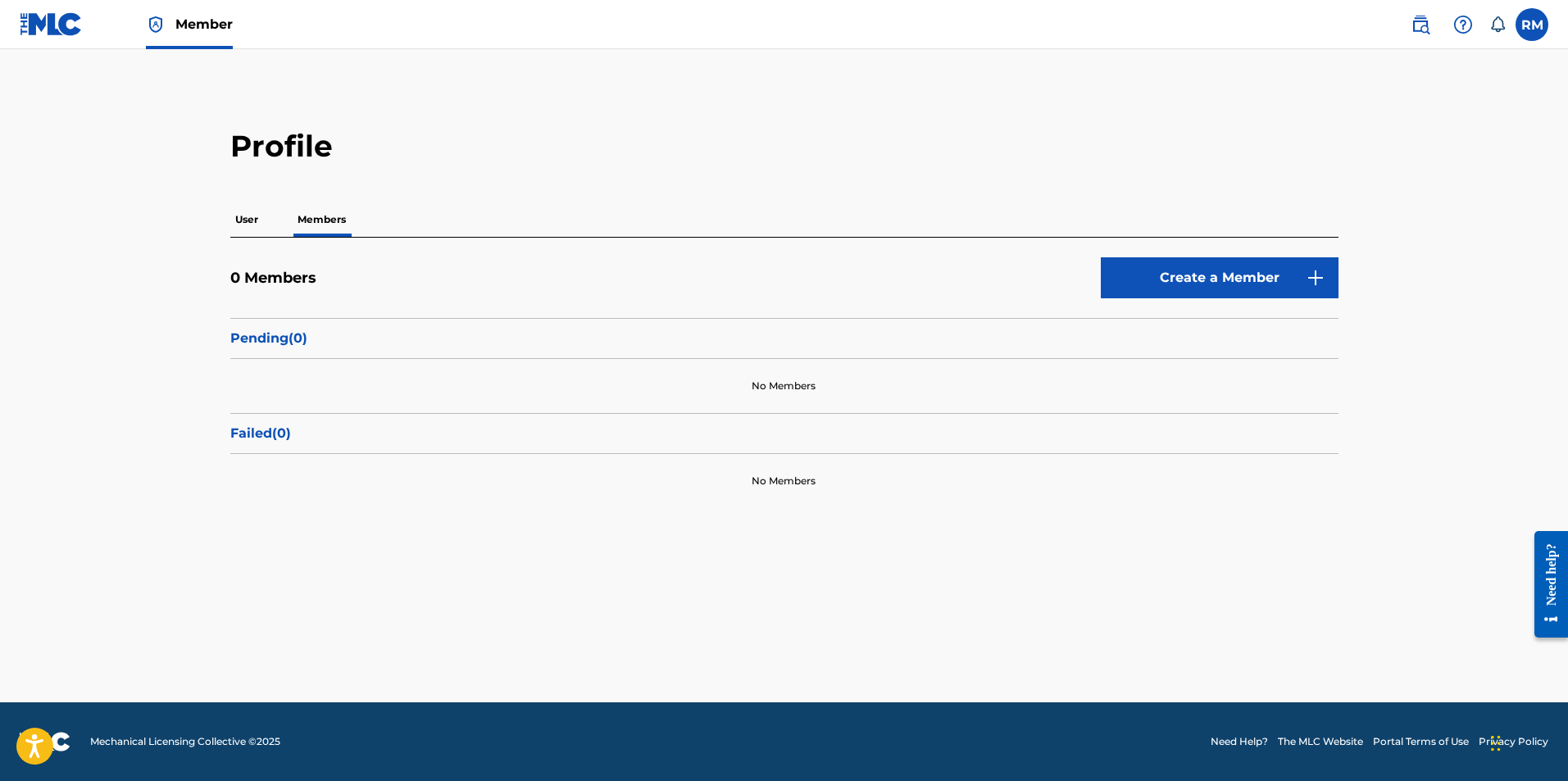
click at [247, 220] on p "User" at bounding box center [246, 219] width 32 height 34
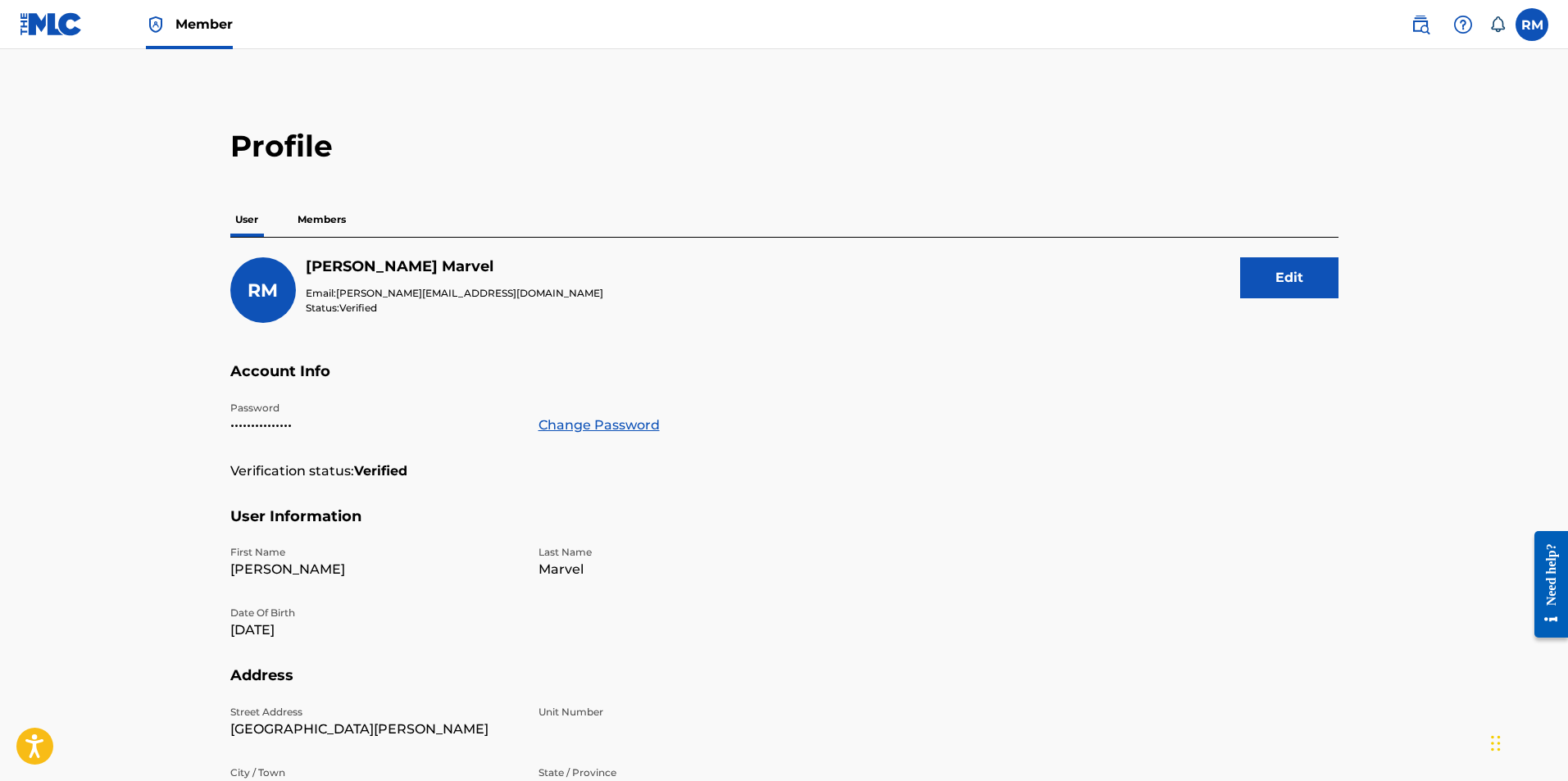
click at [313, 222] on p "Members" at bounding box center [321, 219] width 58 height 34
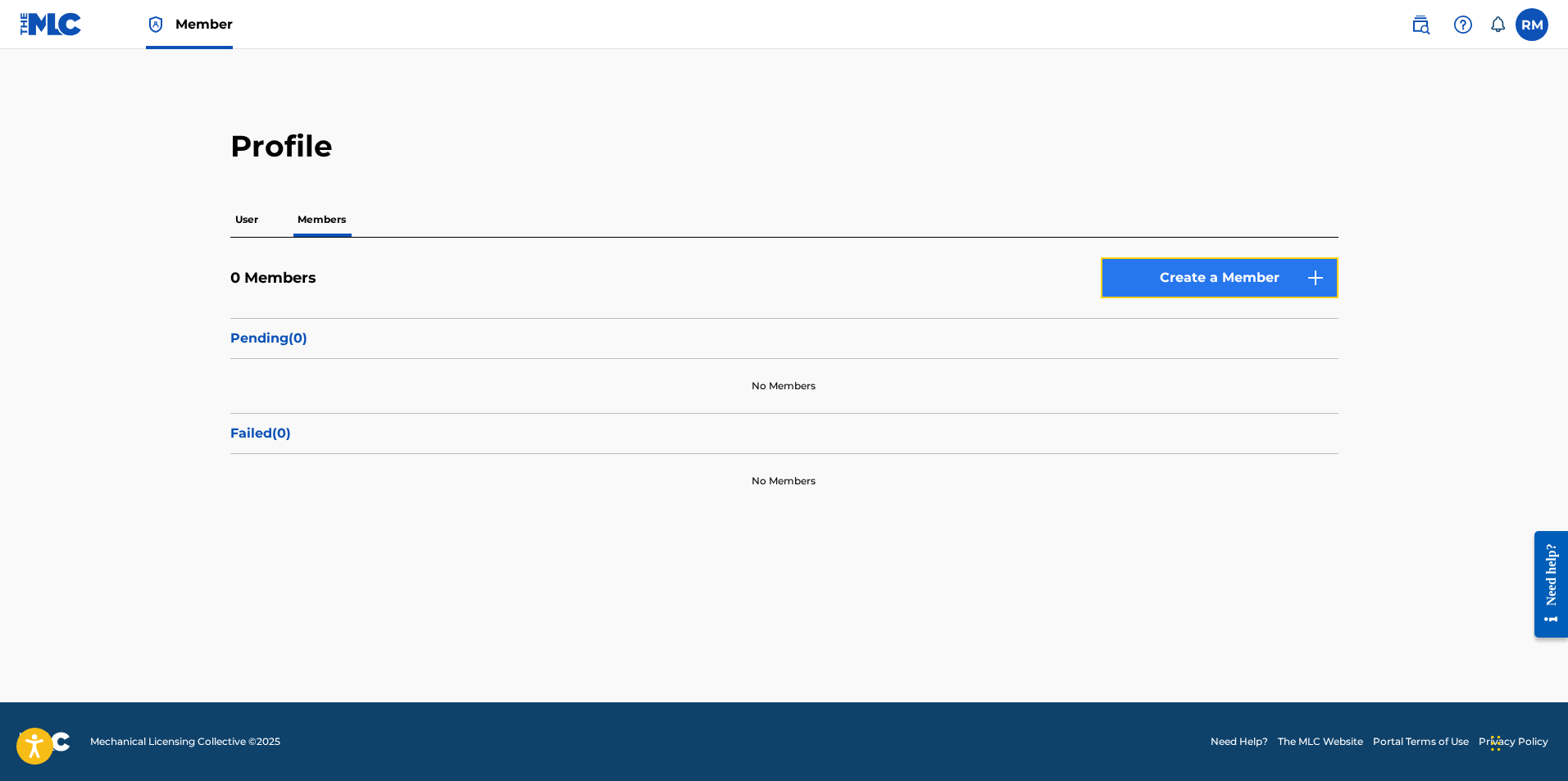
click at [1218, 284] on link "Create a Member" at bounding box center [1219, 277] width 238 height 41
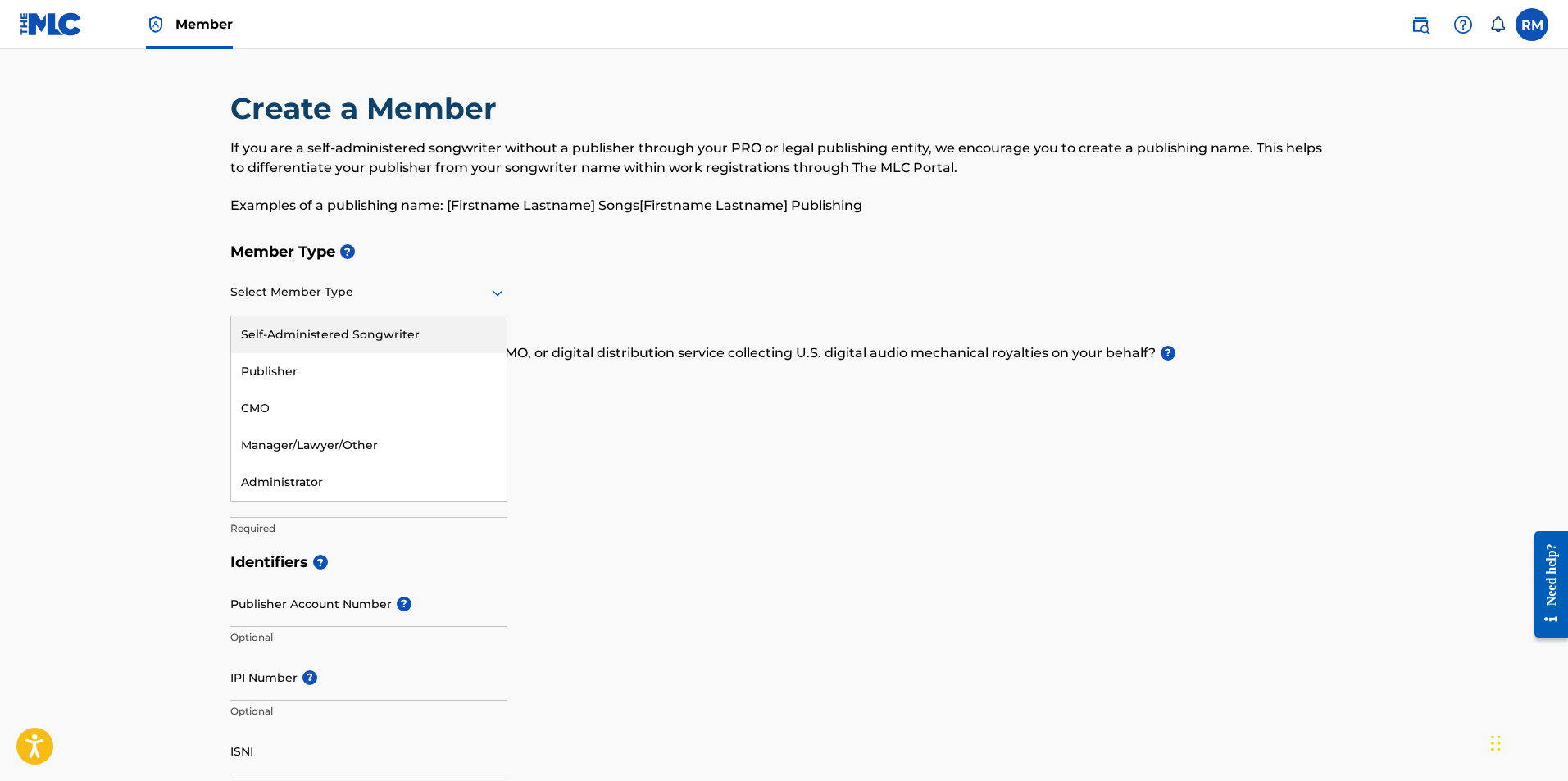
click at [372, 288] on div at bounding box center [369, 293] width 277 height 21
click at [311, 371] on div "Publisher" at bounding box center [369, 371] width 276 height 37
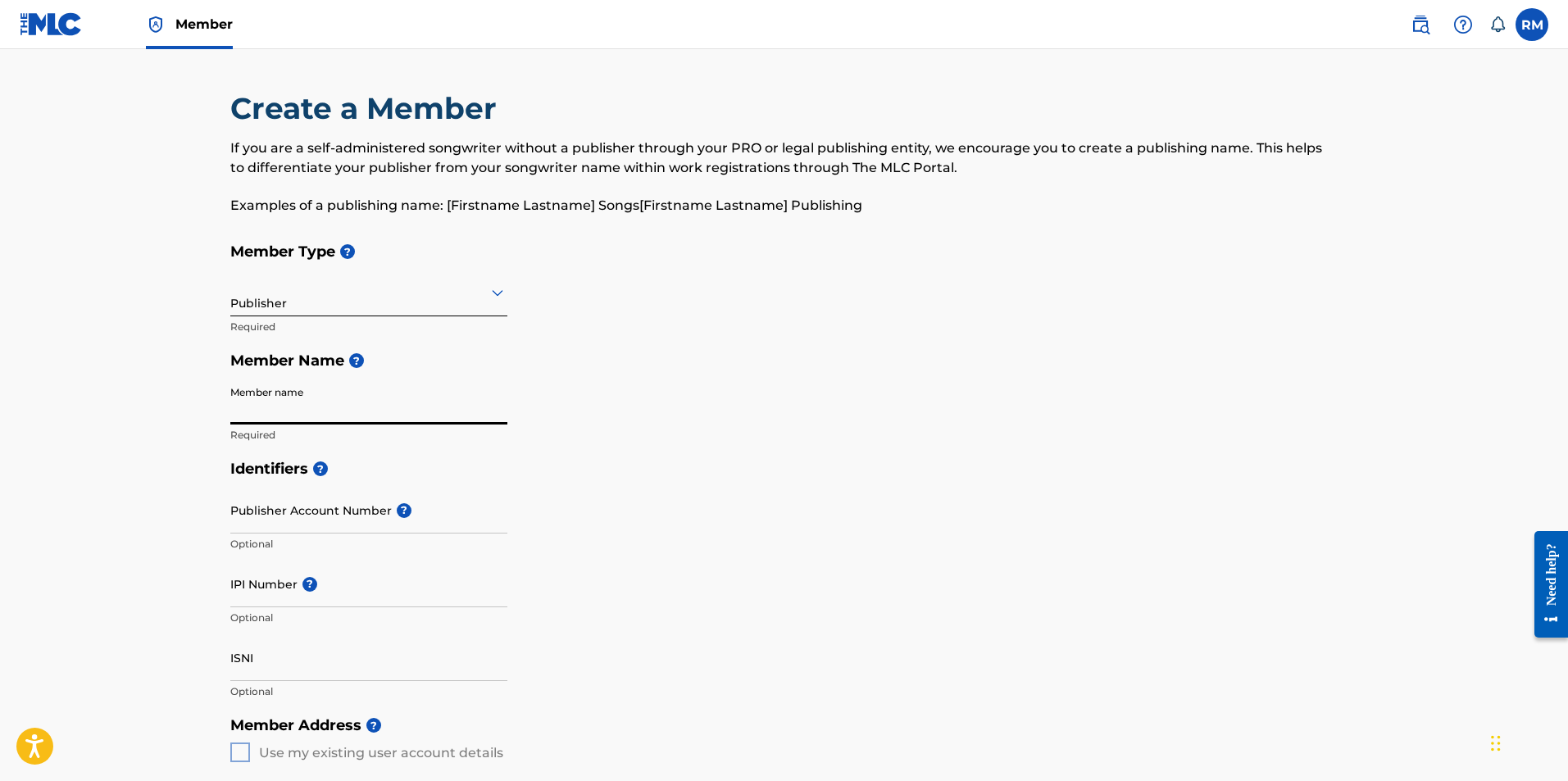
click at [355, 407] on input "Member name" at bounding box center [369, 401] width 277 height 47
click at [323, 404] on input "Member name" at bounding box center [369, 401] width 277 height 47
type input "Ryan Marvel Music"
click at [330, 520] on input "Publisher Account Number ?" at bounding box center [369, 509] width 277 height 47
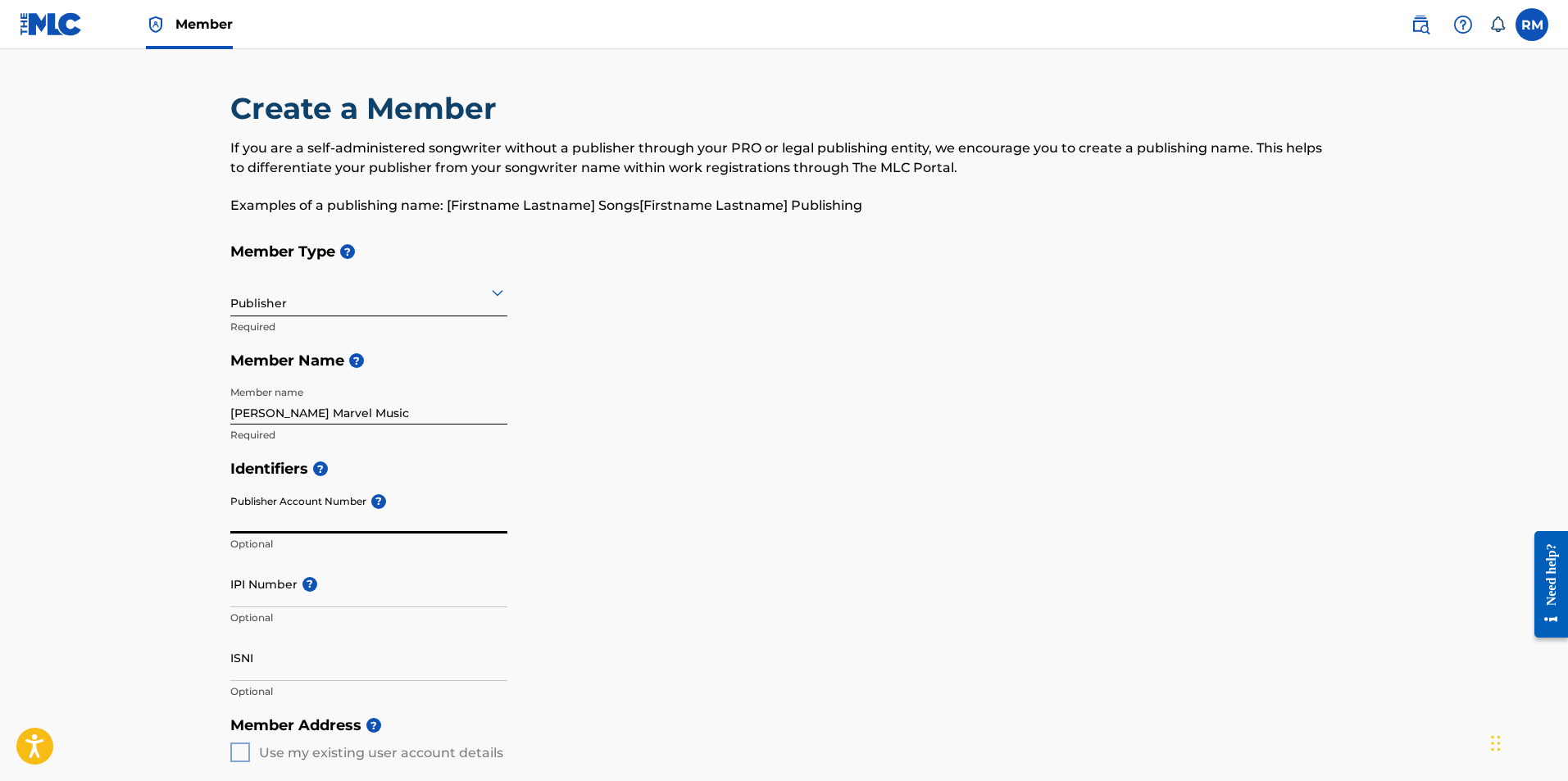
click at [424, 503] on input "Publisher Account Number ?" at bounding box center [369, 509] width 277 height 47
click at [625, 580] on div "Identifiers ? Publisher Account Number ? Optional IPI Number ? Optional ISNI Op…" at bounding box center [784, 580] width 1108 height 257
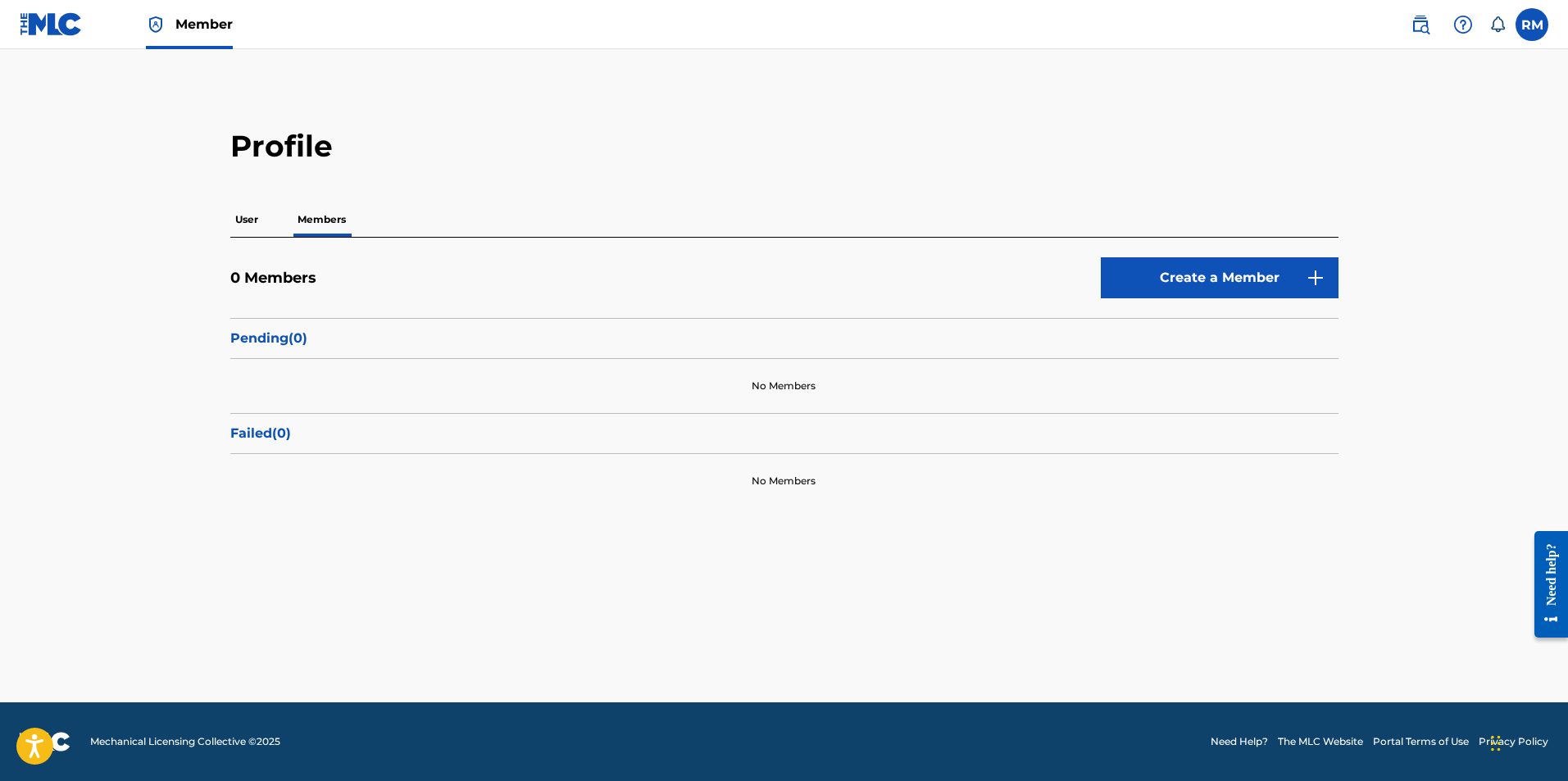
click at [63, 22] on img at bounding box center [51, 24] width 63 height 24
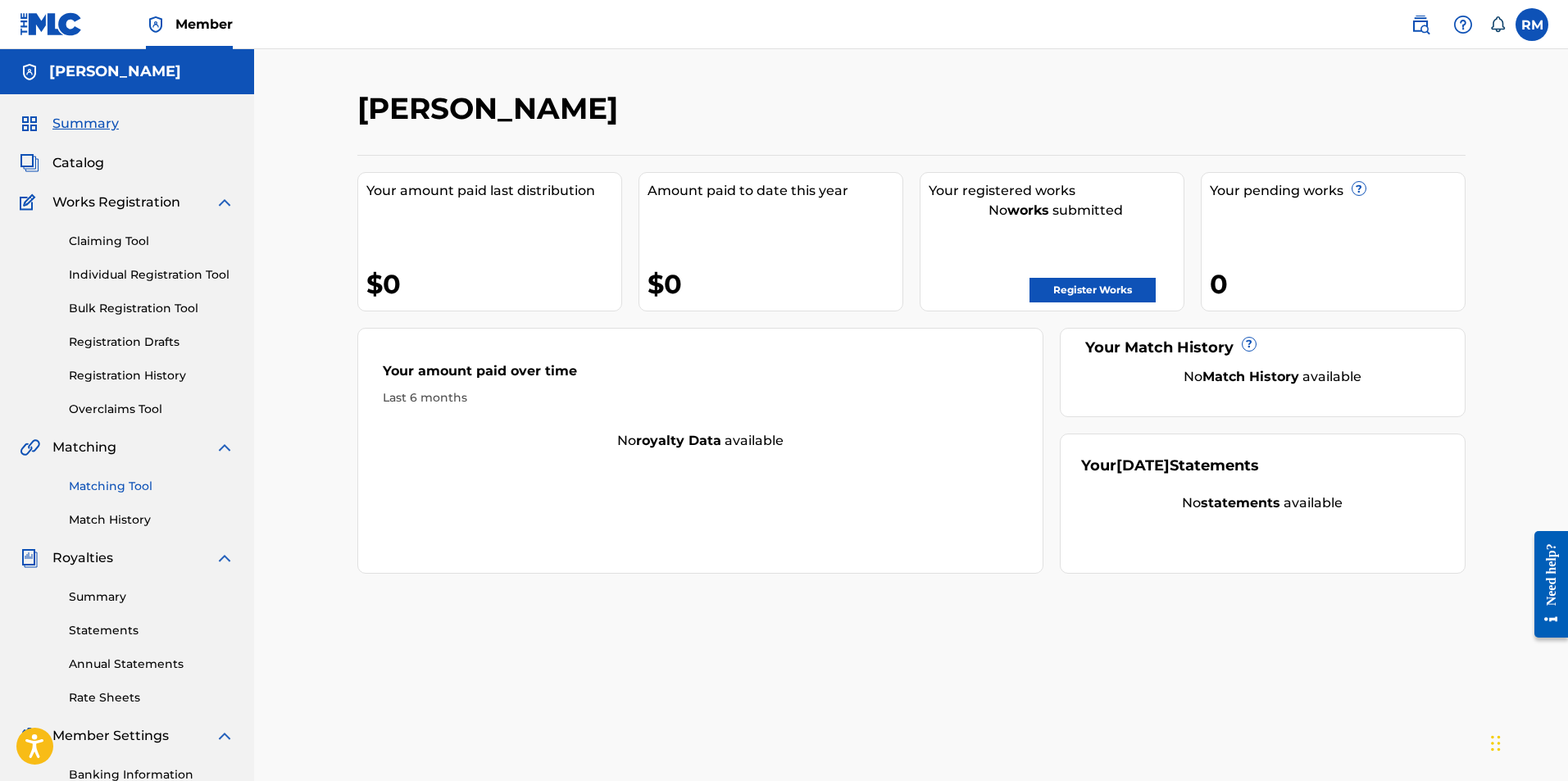
click at [107, 480] on link "Matching Tool" at bounding box center [151, 486] width 165 height 17
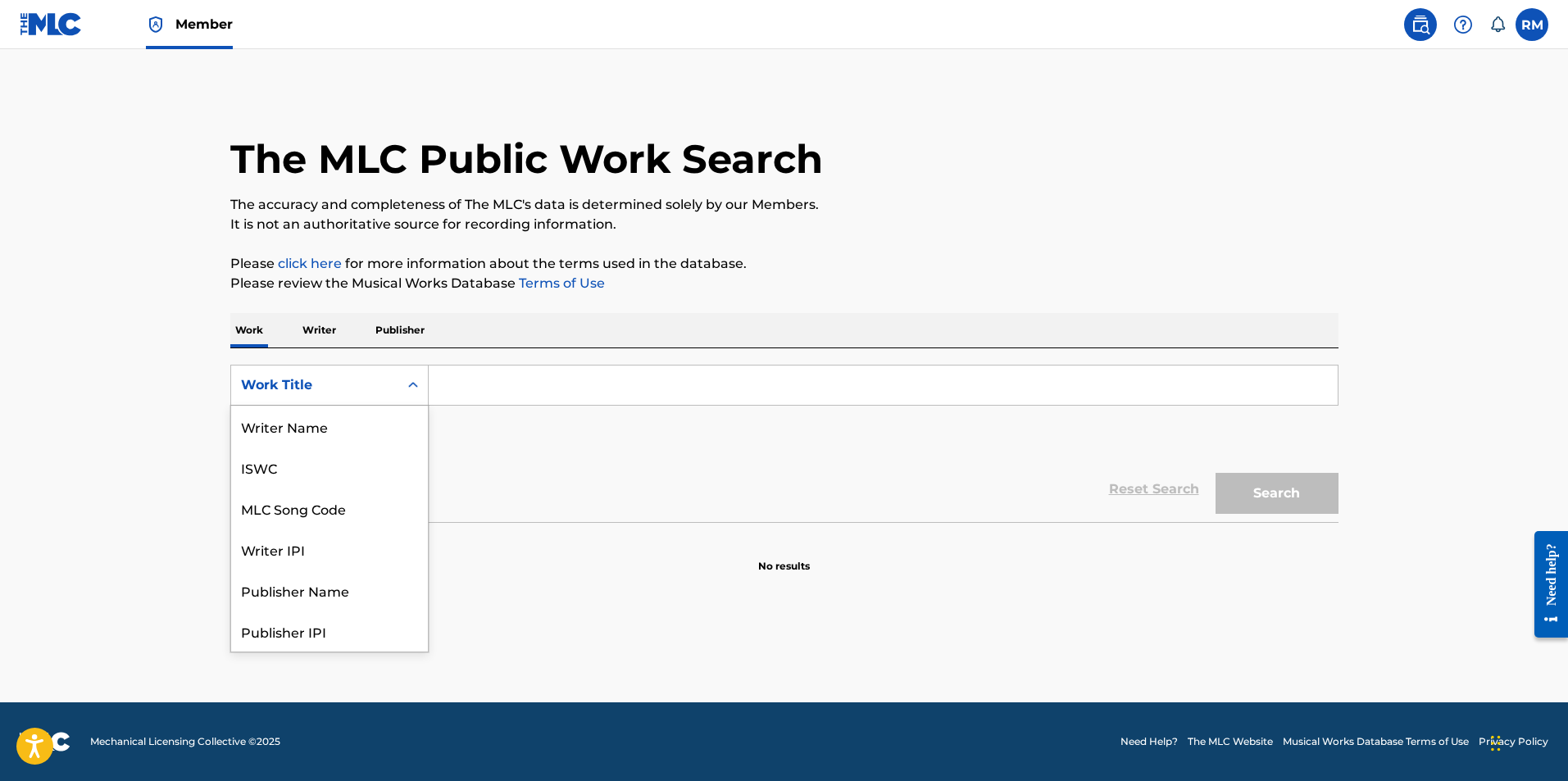
click at [415, 388] on icon "Search Form" at bounding box center [412, 385] width 16 height 16
drag, startPoint x: 331, startPoint y: 423, endPoint x: 354, endPoint y: 414, distance: 24.7
click at [330, 423] on div "Writer Name" at bounding box center [329, 426] width 197 height 41
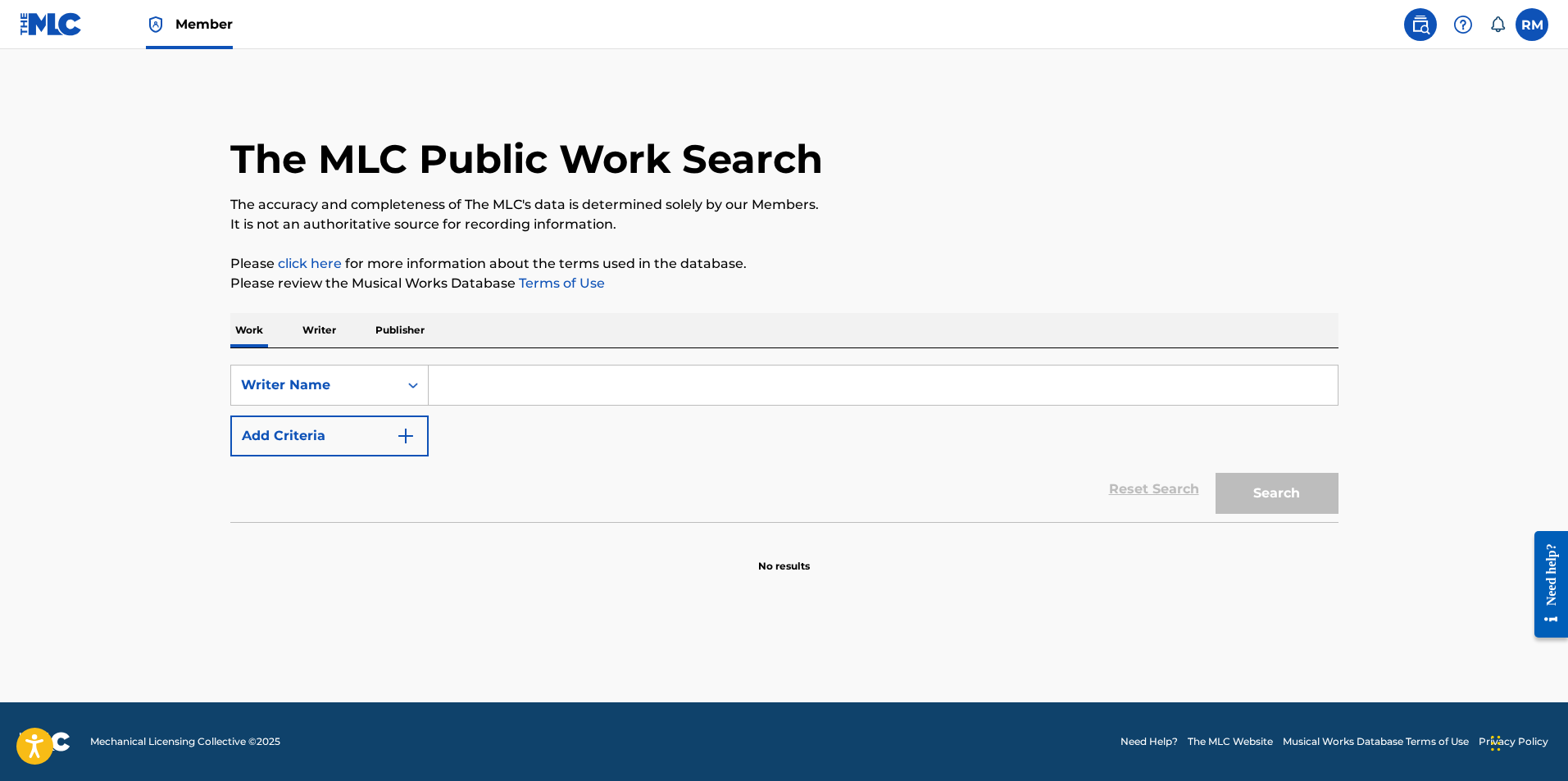
click at [468, 390] on input "Search Form" at bounding box center [883, 385] width 908 height 39
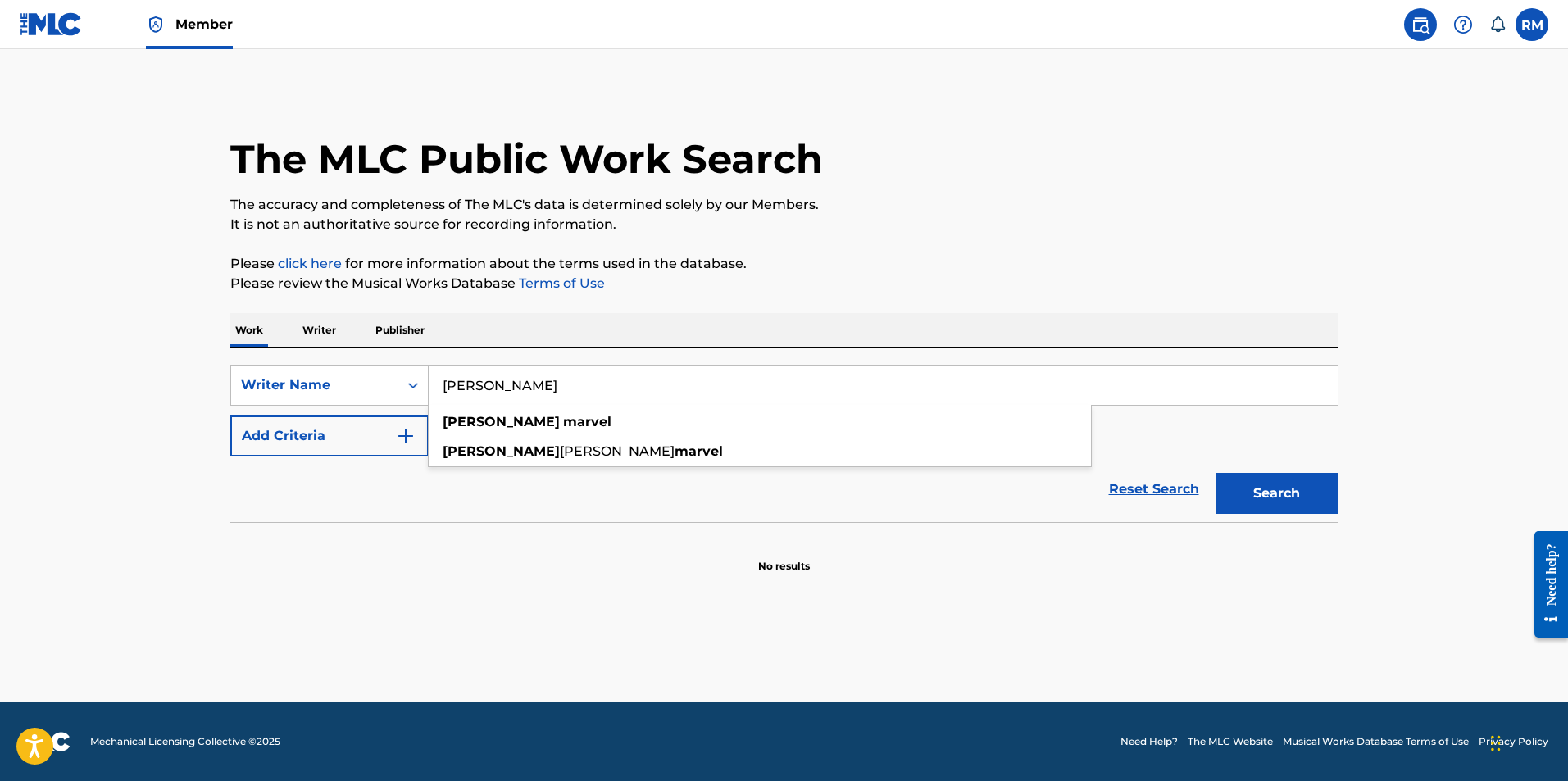
type input "[PERSON_NAME]"
click at [1215, 473] on button "Search" at bounding box center [1276, 493] width 123 height 41
click at [1252, 603] on div at bounding box center [784, 574] width 1108 height 105
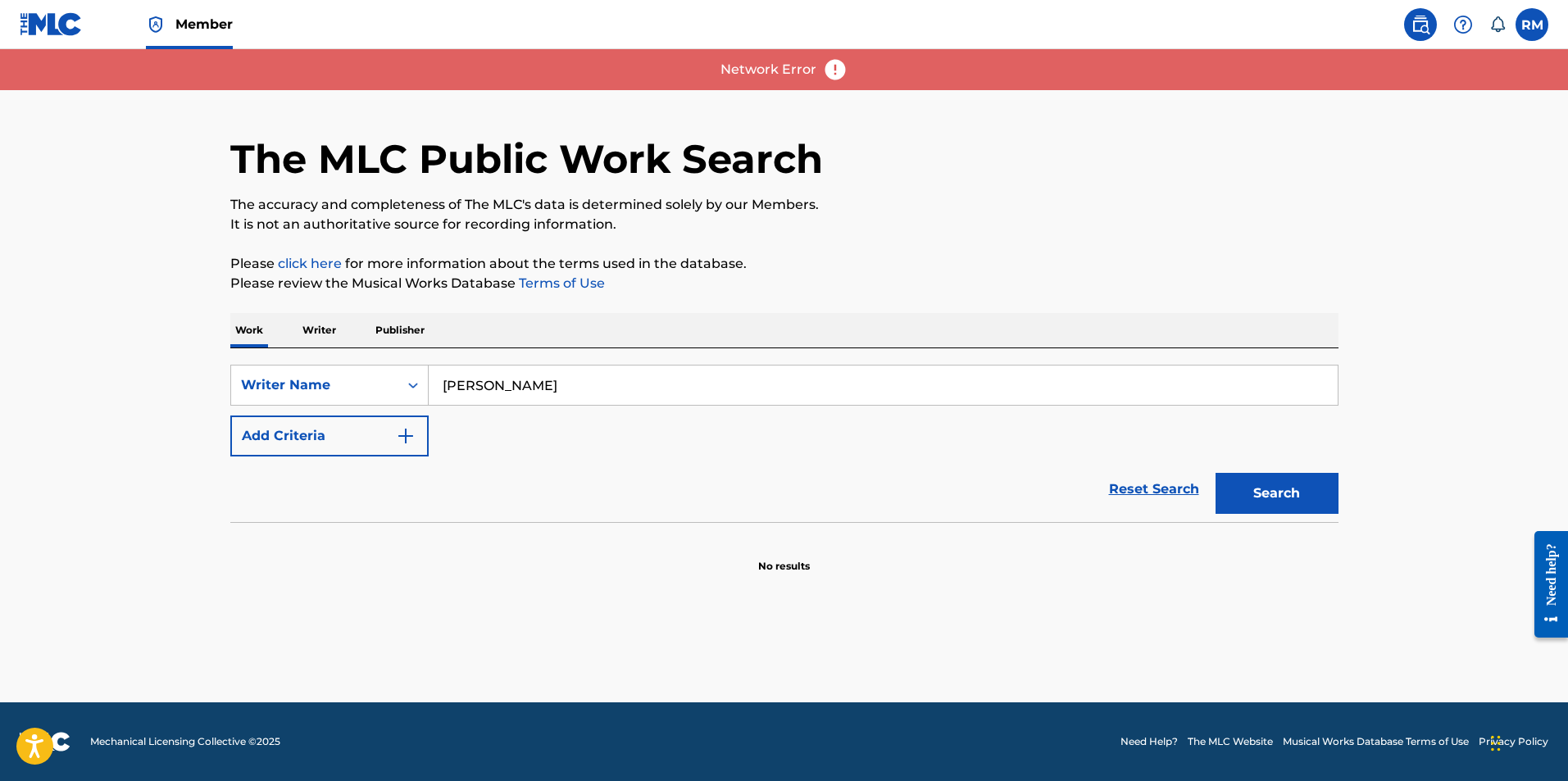
click at [1347, 171] on div "The MLC Public Work Search The accuracy and completeness of The MLC's data is d…" at bounding box center [784, 332] width 1147 height 484
click at [1257, 491] on button "Search" at bounding box center [1276, 493] width 123 height 41
